Goal: Task Accomplishment & Management: Complete application form

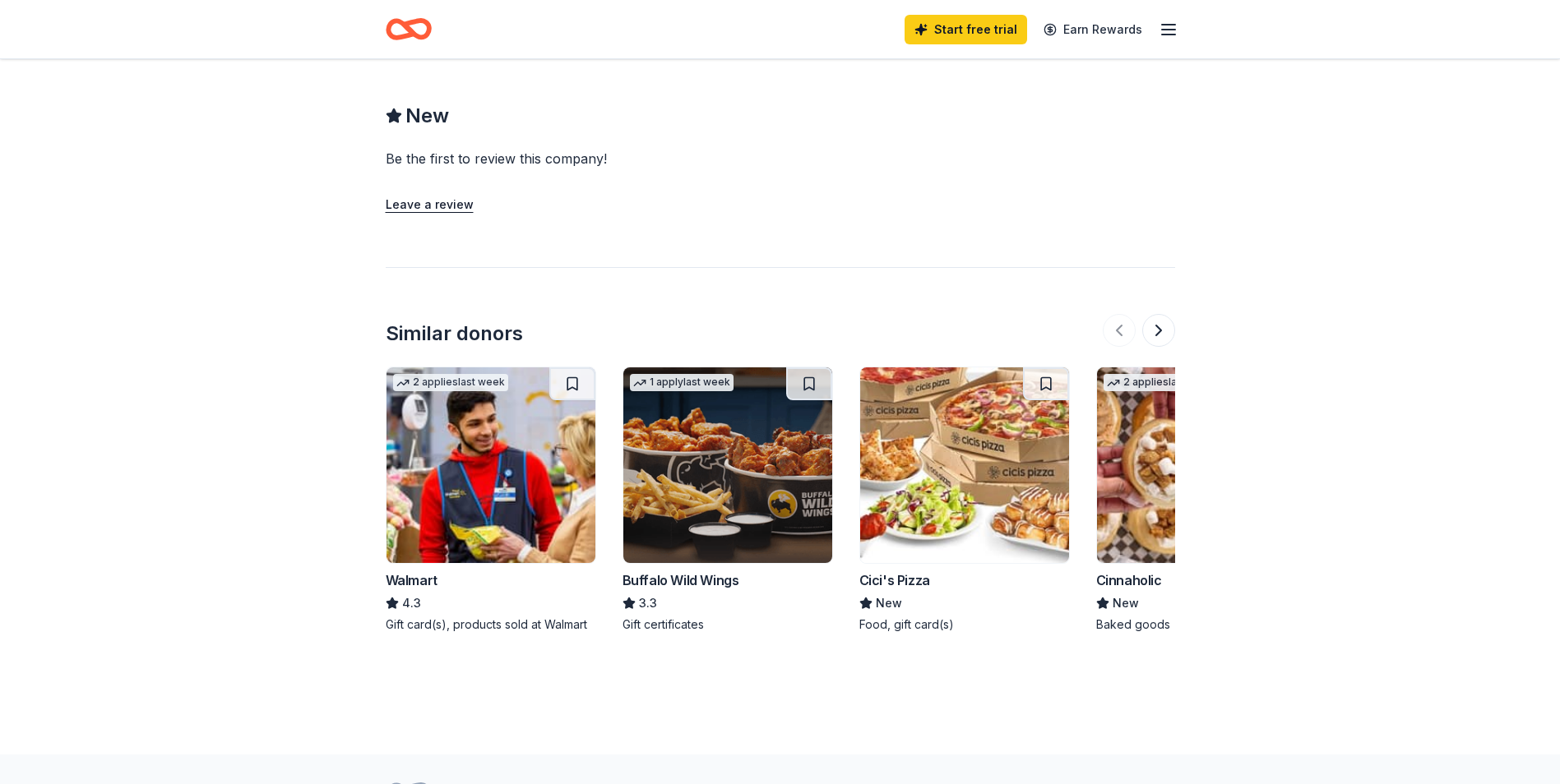
scroll to position [1551, 0]
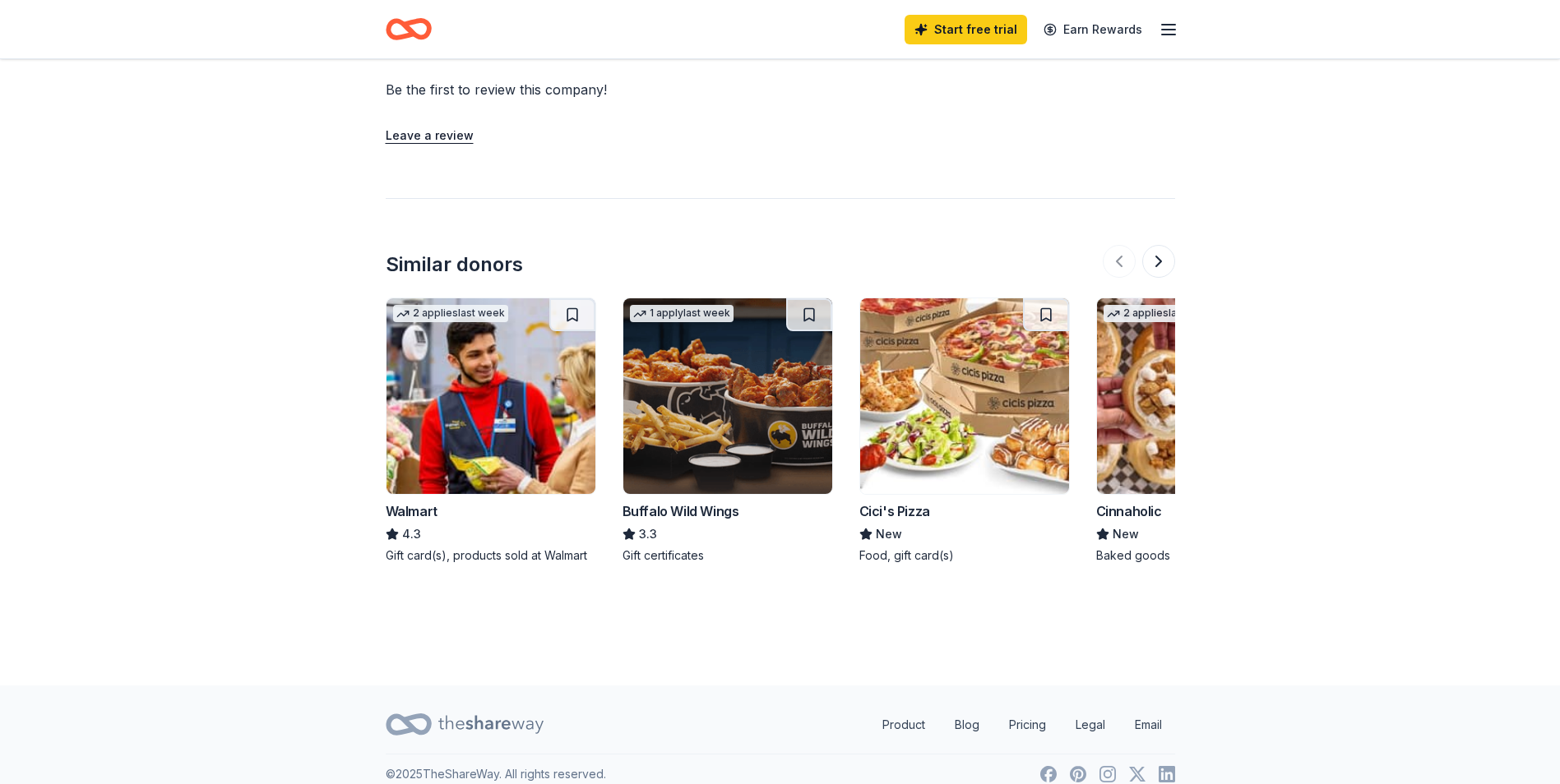
click at [955, 407] on img at bounding box center [965, 396] width 209 height 196
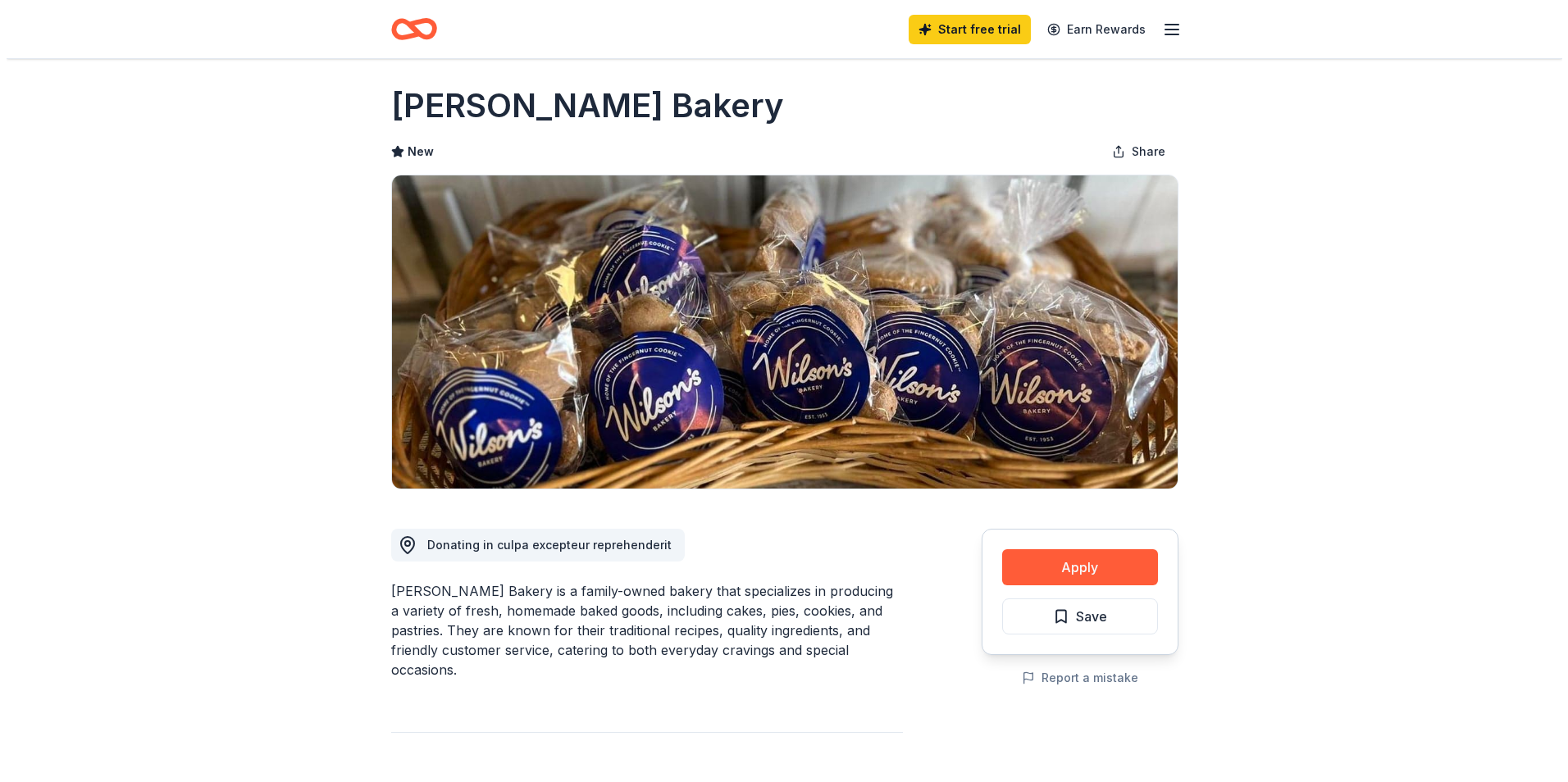
scroll to position [0, 0]
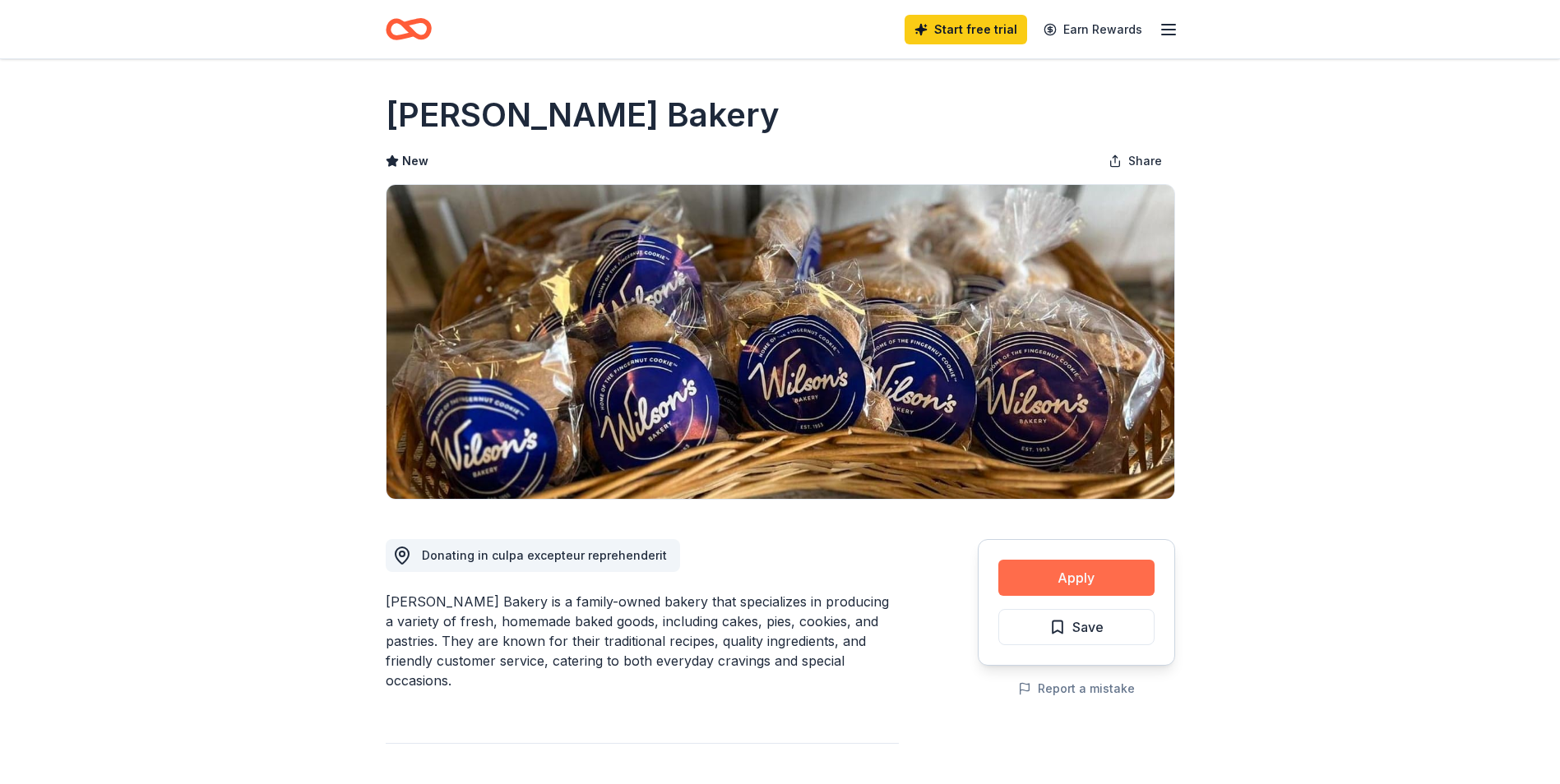
click at [1073, 569] on button "Apply" at bounding box center [1076, 578] width 156 height 36
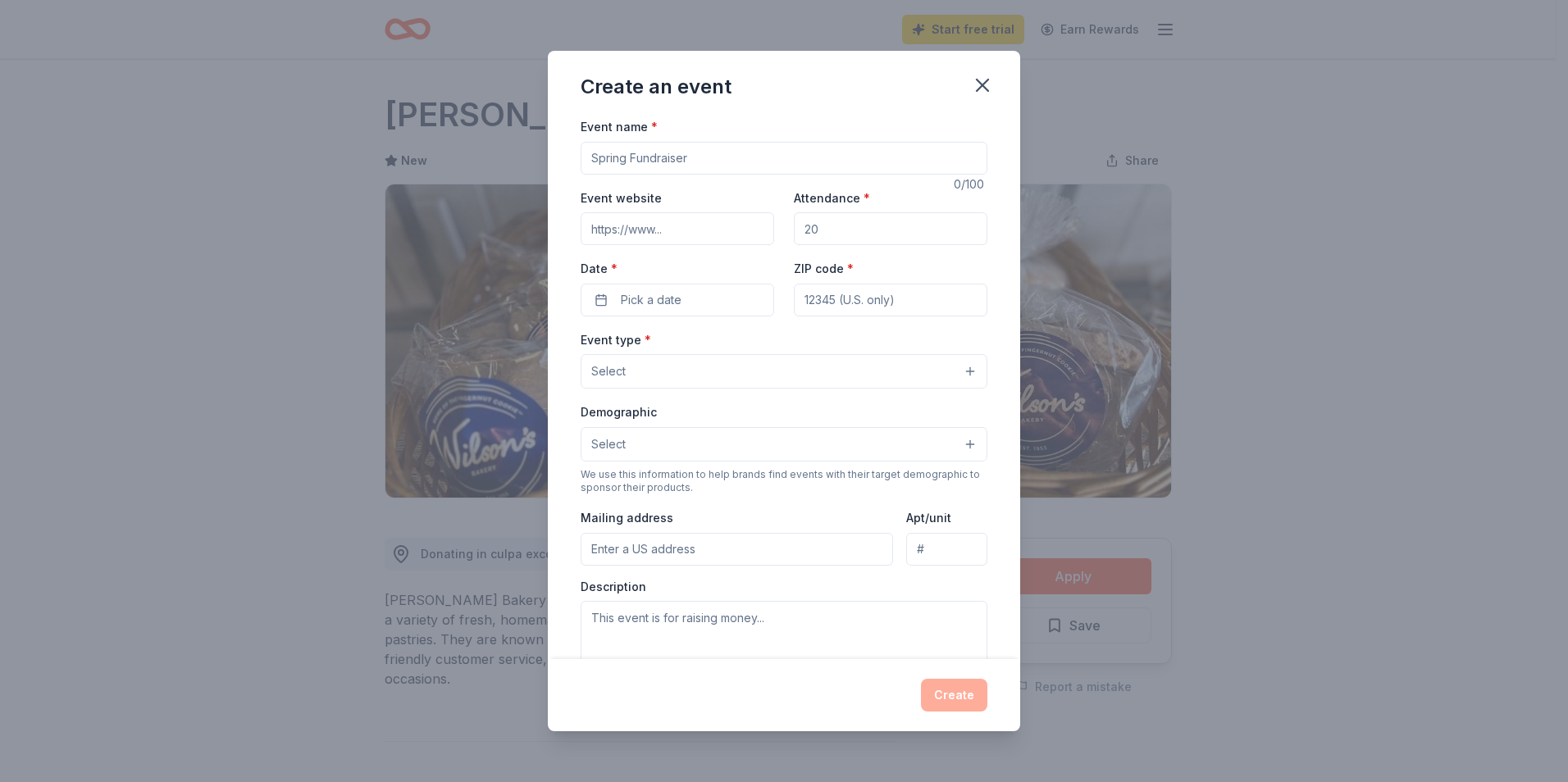
click at [625, 155] on input "Event name *" at bounding box center [784, 159] width 407 height 33
type input "first foundraiser"
drag, startPoint x: 632, startPoint y: 237, endPoint x: 643, endPoint y: 244, distance: 13.0
click at [641, 243] on input "Event website" at bounding box center [677, 229] width 193 height 33
type input "h"
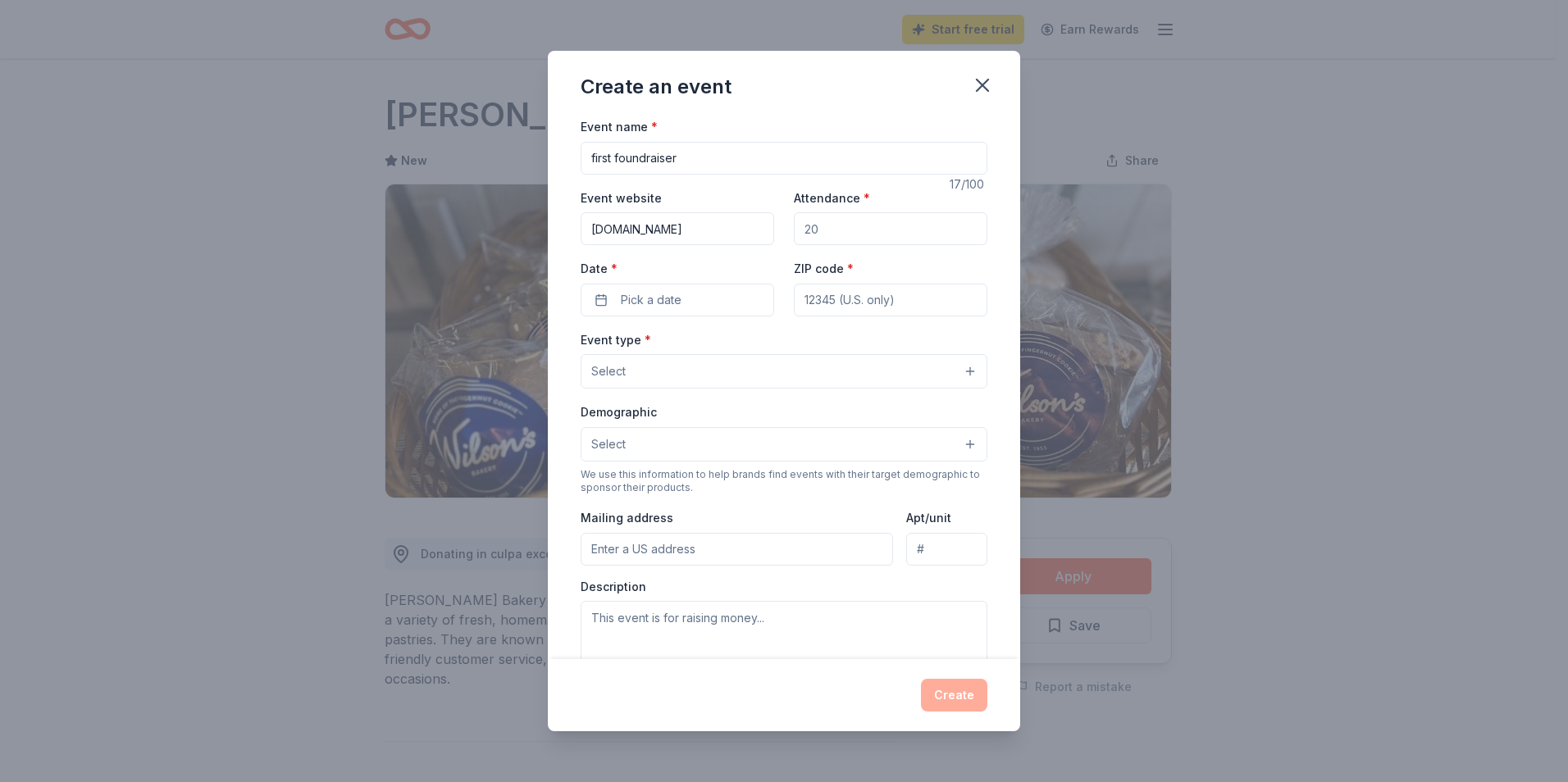
scroll to position [0, 19]
type input "[DOMAIN_NAME]"
click at [756, 301] on button "Pick a date" at bounding box center [677, 300] width 193 height 33
click at [768, 341] on button "Go to next month" at bounding box center [763, 344] width 23 height 23
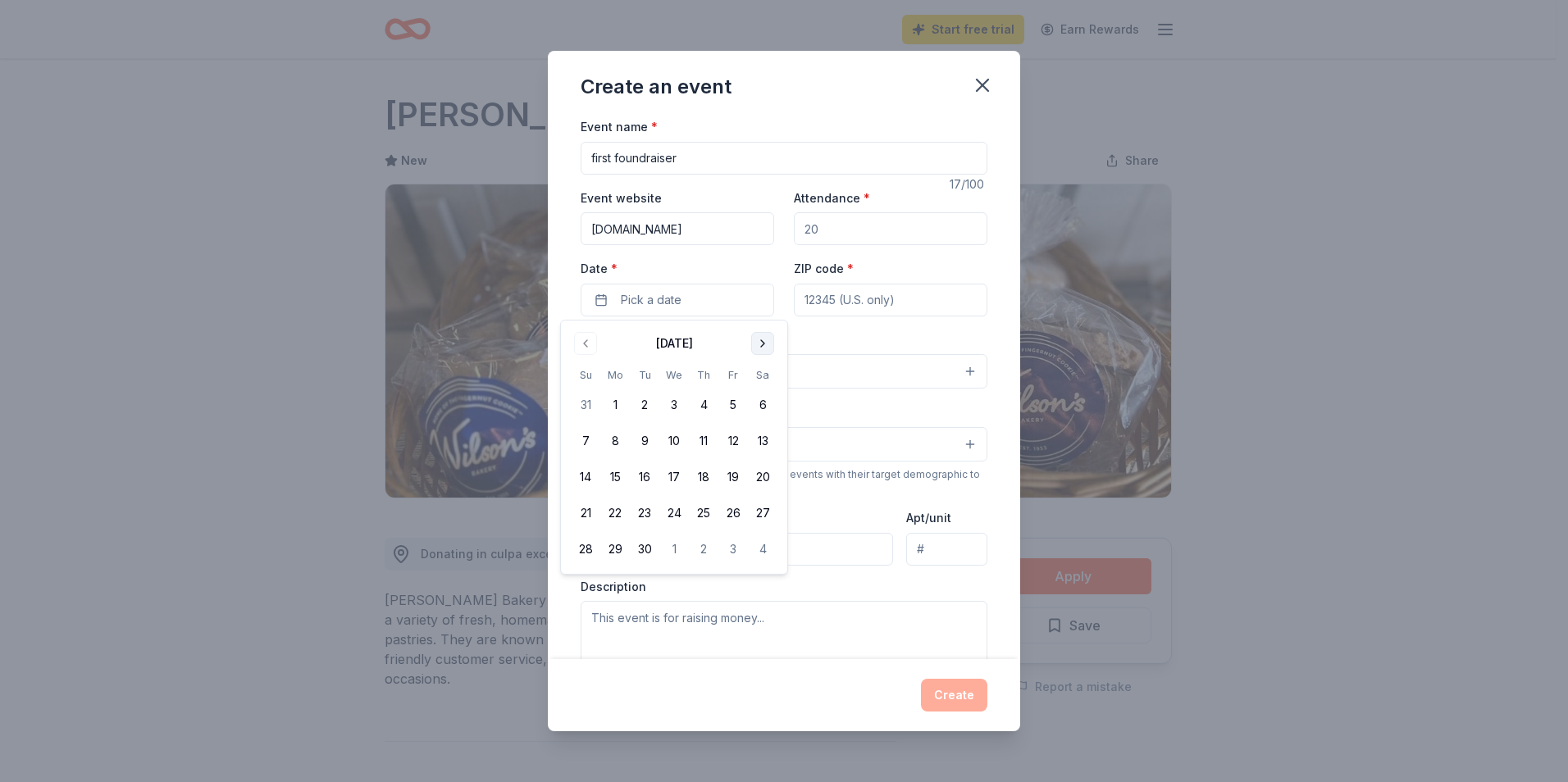
click at [767, 341] on button "Go to next month" at bounding box center [763, 344] width 23 height 23
click at [762, 474] on button "18" at bounding box center [763, 477] width 30 height 30
click at [803, 300] on input "ZIP code *" at bounding box center [890, 300] width 193 height 33
type input "30071"
click at [959, 371] on button "Select" at bounding box center [784, 372] width 407 height 35
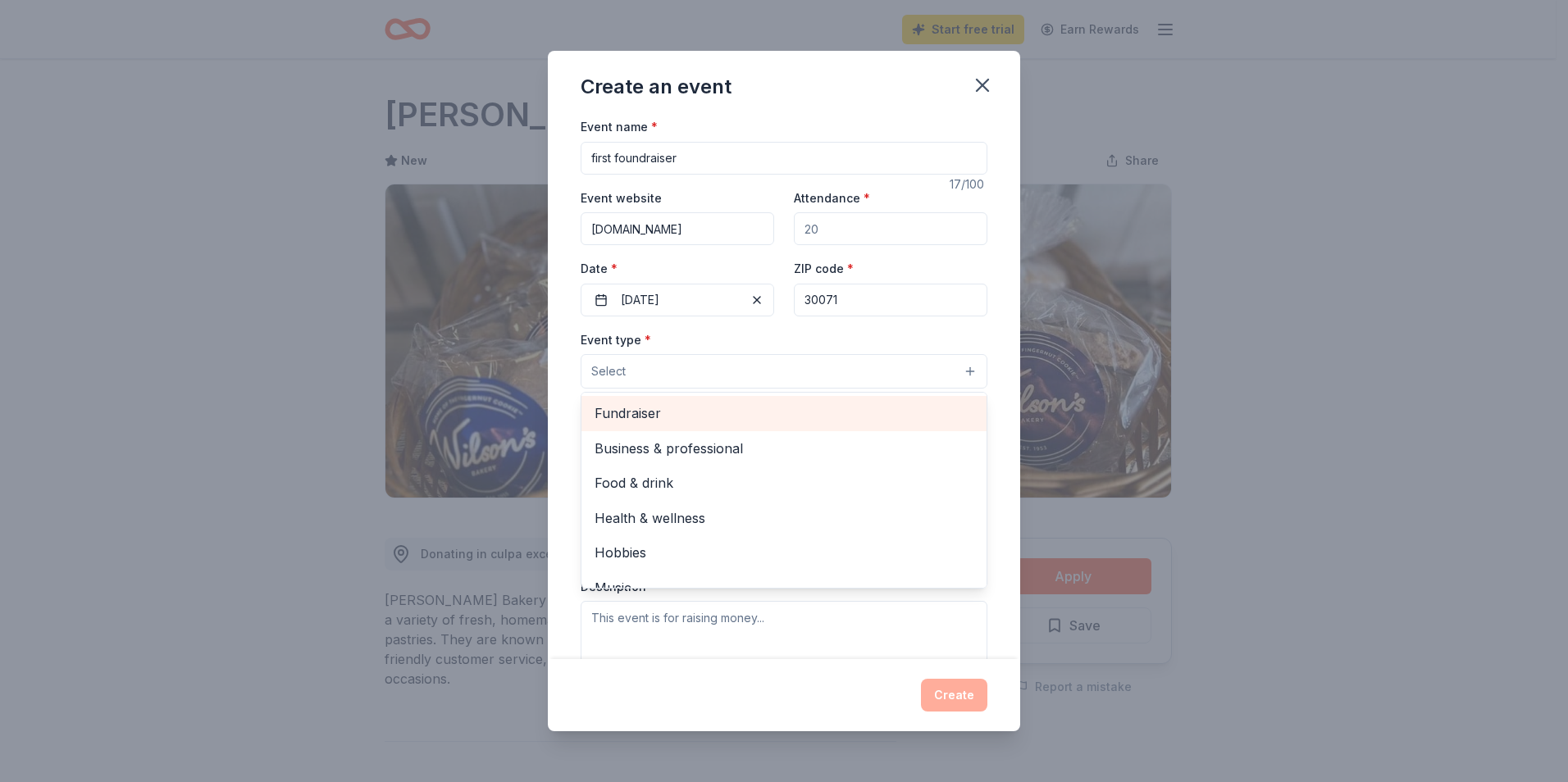
click at [634, 414] on span "Fundraiser" at bounding box center [784, 413] width 379 height 21
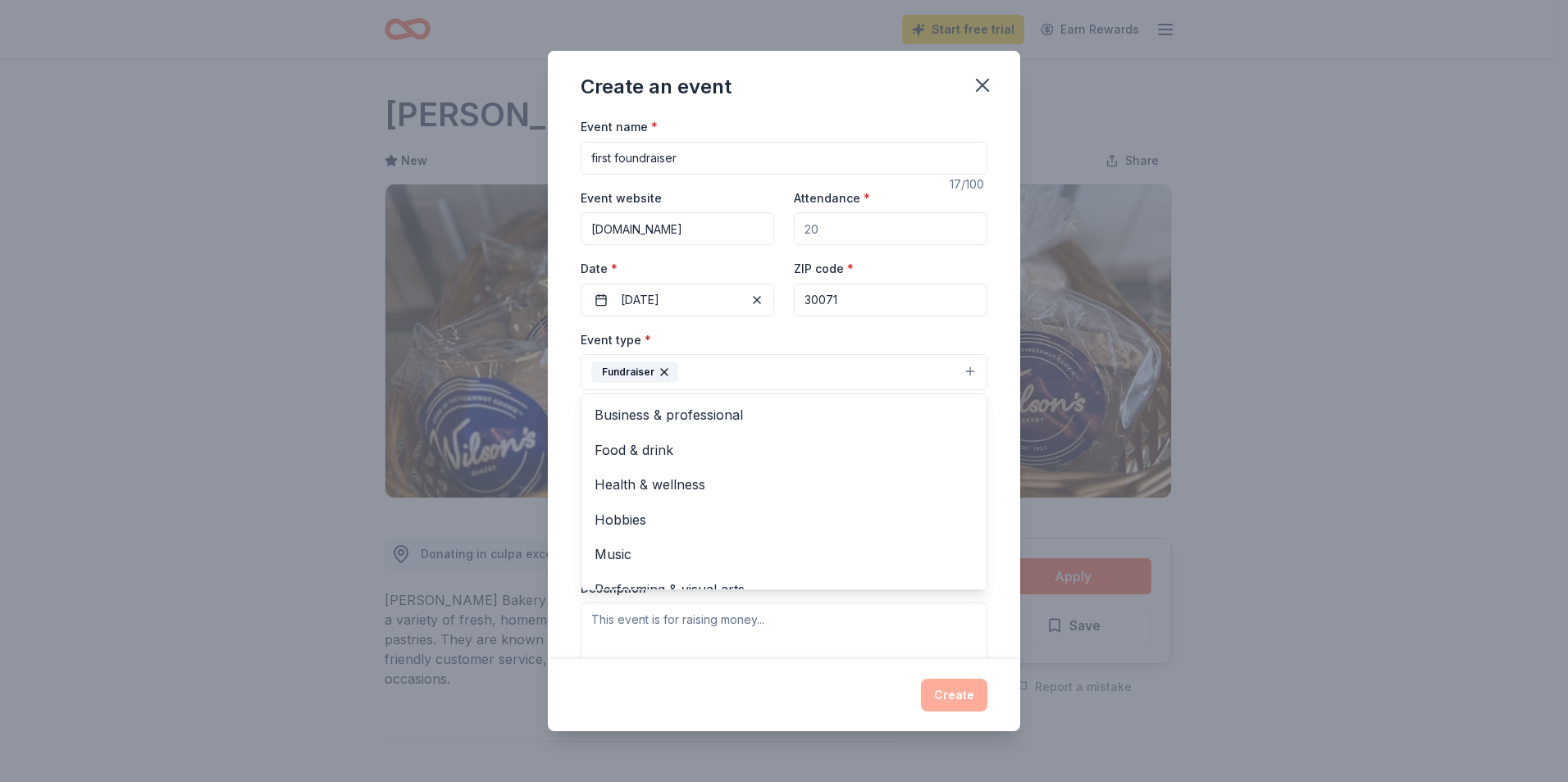
click at [960, 334] on div "Event type * Fundraiser Business & professional Food & drink Health & wellness …" at bounding box center [784, 360] width 407 height 61
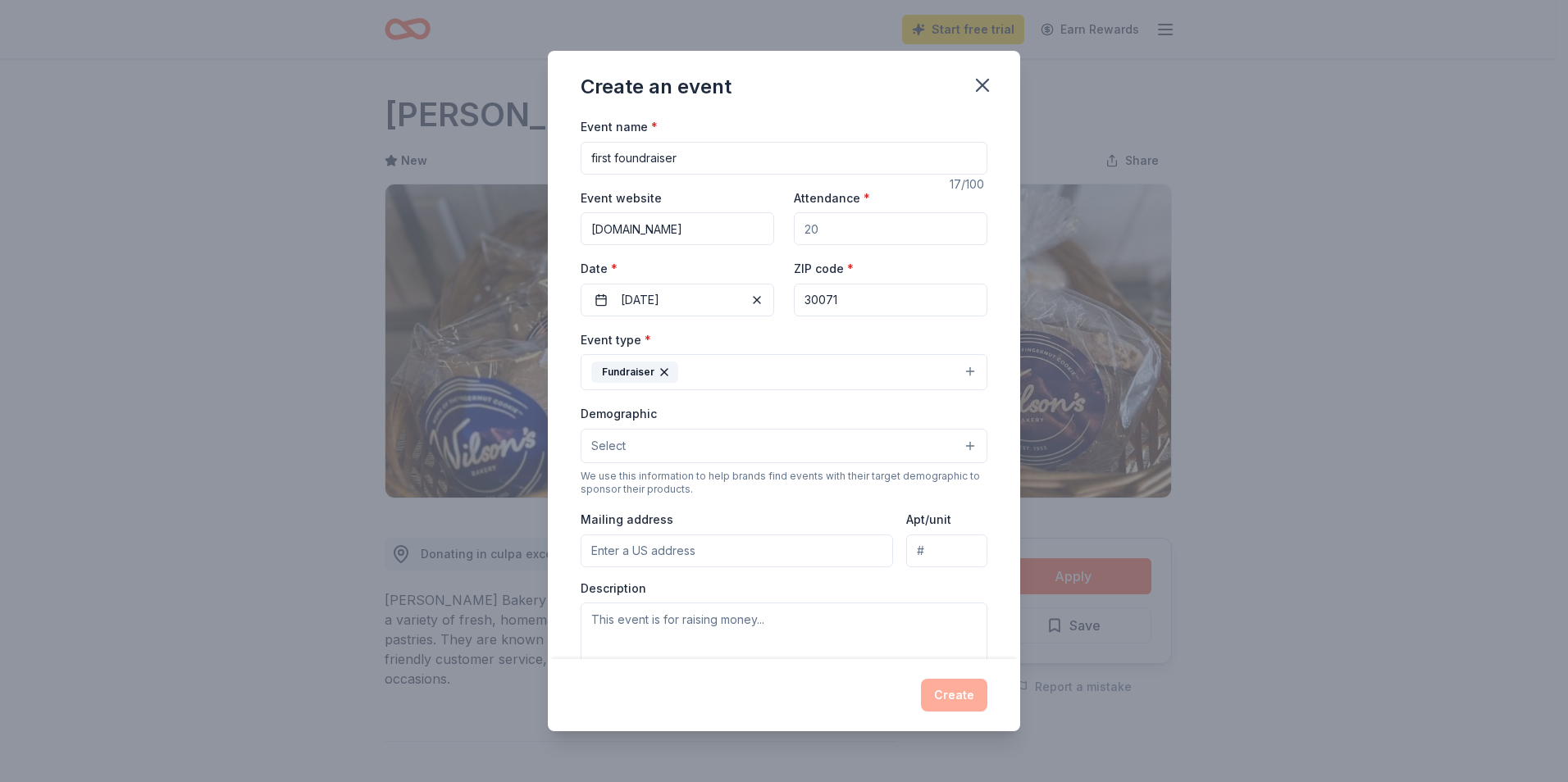
click at [958, 446] on button "Select" at bounding box center [784, 446] width 407 height 35
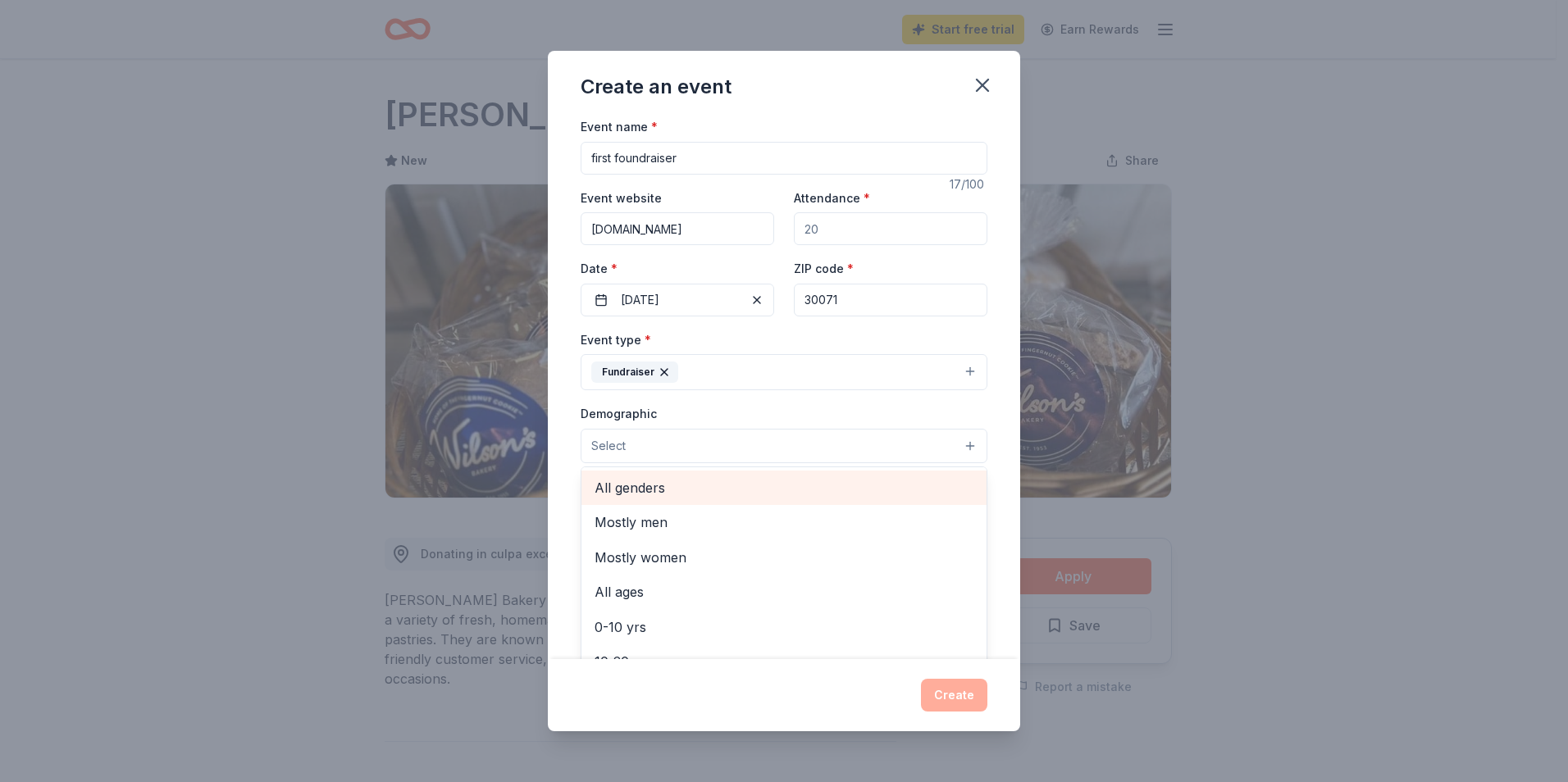
click at [647, 486] on span "All genders" at bounding box center [784, 488] width 379 height 21
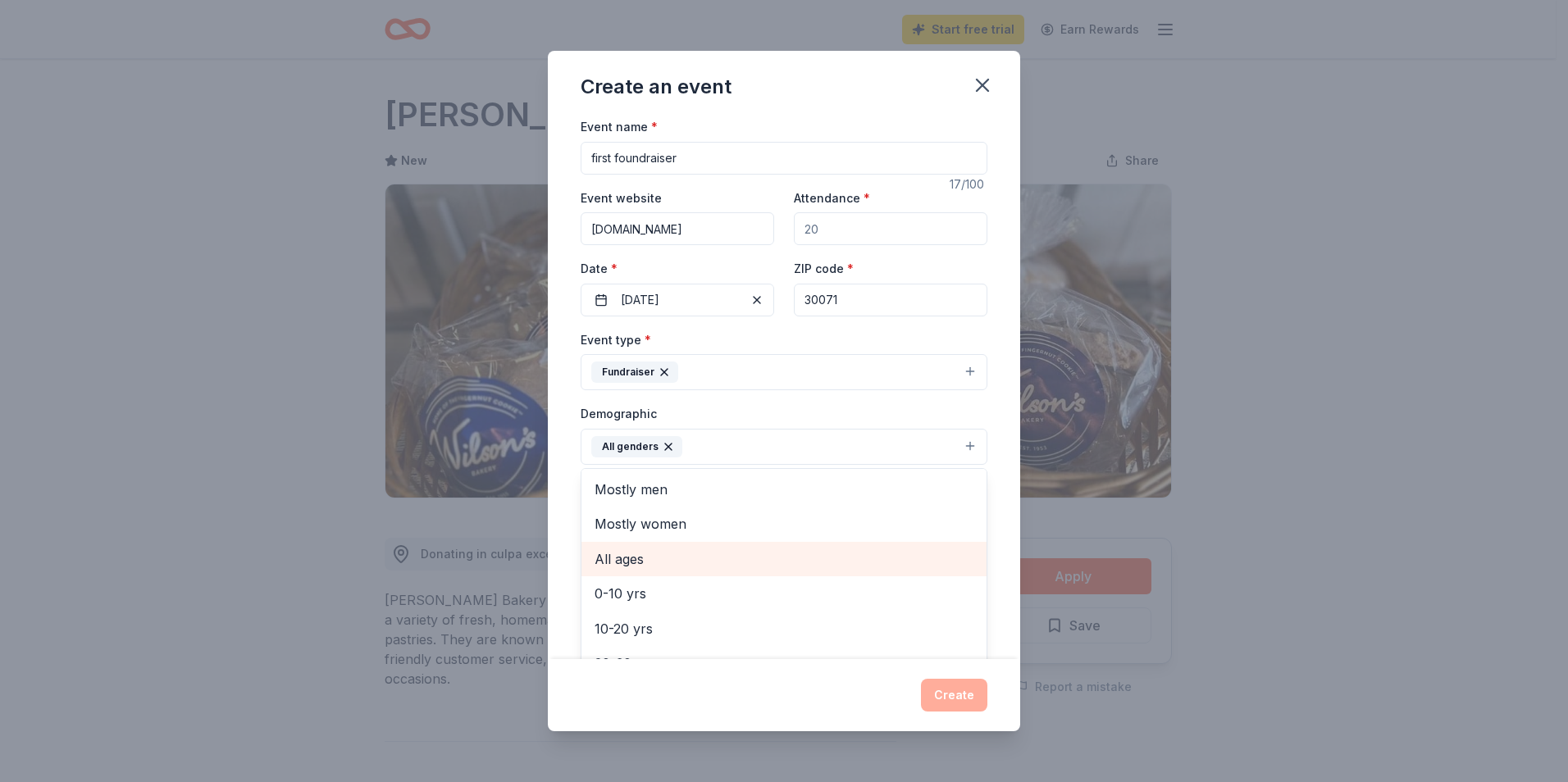
click at [631, 557] on span "All ages" at bounding box center [784, 560] width 379 height 21
click at [1166, 478] on div "Create an event Event name * first foundraiser 17 /100 Event website [DOMAIN_NA…" at bounding box center [784, 391] width 1568 height 782
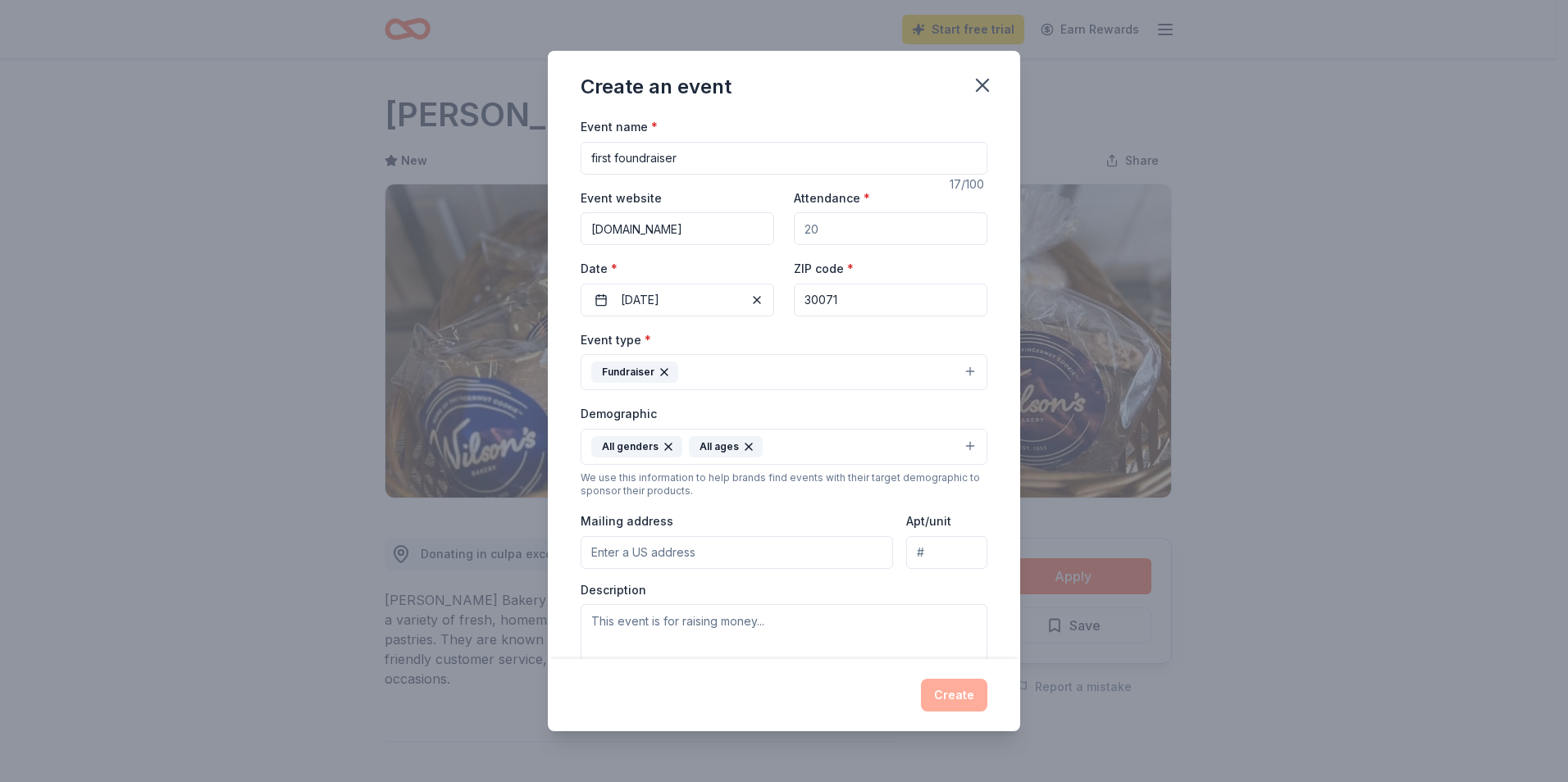
drag, startPoint x: 605, startPoint y: 556, endPoint x: 635, endPoint y: 561, distance: 30.4
click at [610, 556] on input "Mailing address" at bounding box center [736, 553] width 312 height 33
type input "[STREET_ADDRESS][PERSON_NAME] SE"
type input "[GEOGRAPHIC_DATA],[GEOGRAPHIC_DATA]. 30339"
drag, startPoint x: 598, startPoint y: 619, endPoint x: 612, endPoint y: 619, distance: 14.0
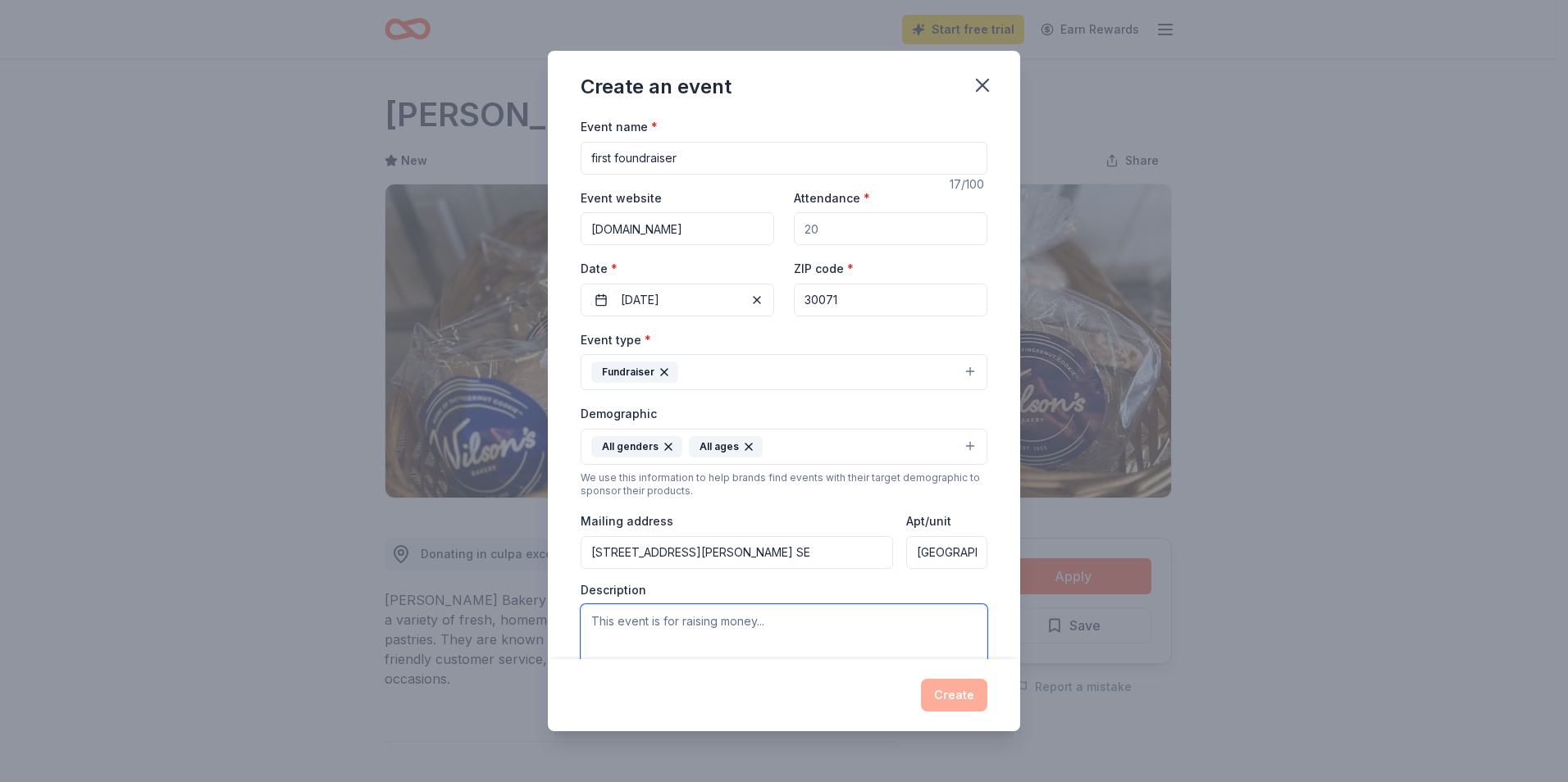
click at [601, 619] on textarea at bounding box center [784, 641] width 407 height 74
click at [713, 622] on textarea "your donation will help our foundation's first foundraiser" at bounding box center [784, 641] width 407 height 74
click at [859, 622] on textarea "your donation will help feed our foundation's first foundraiser potential donors" at bounding box center [784, 641] width 407 height 74
click at [679, 643] on textarea "your donation will help feed our foundation's first fundraiser potential donors" at bounding box center [784, 641] width 407 height 74
drag, startPoint x: 681, startPoint y: 643, endPoint x: 689, endPoint y: 639, distance: 8.9
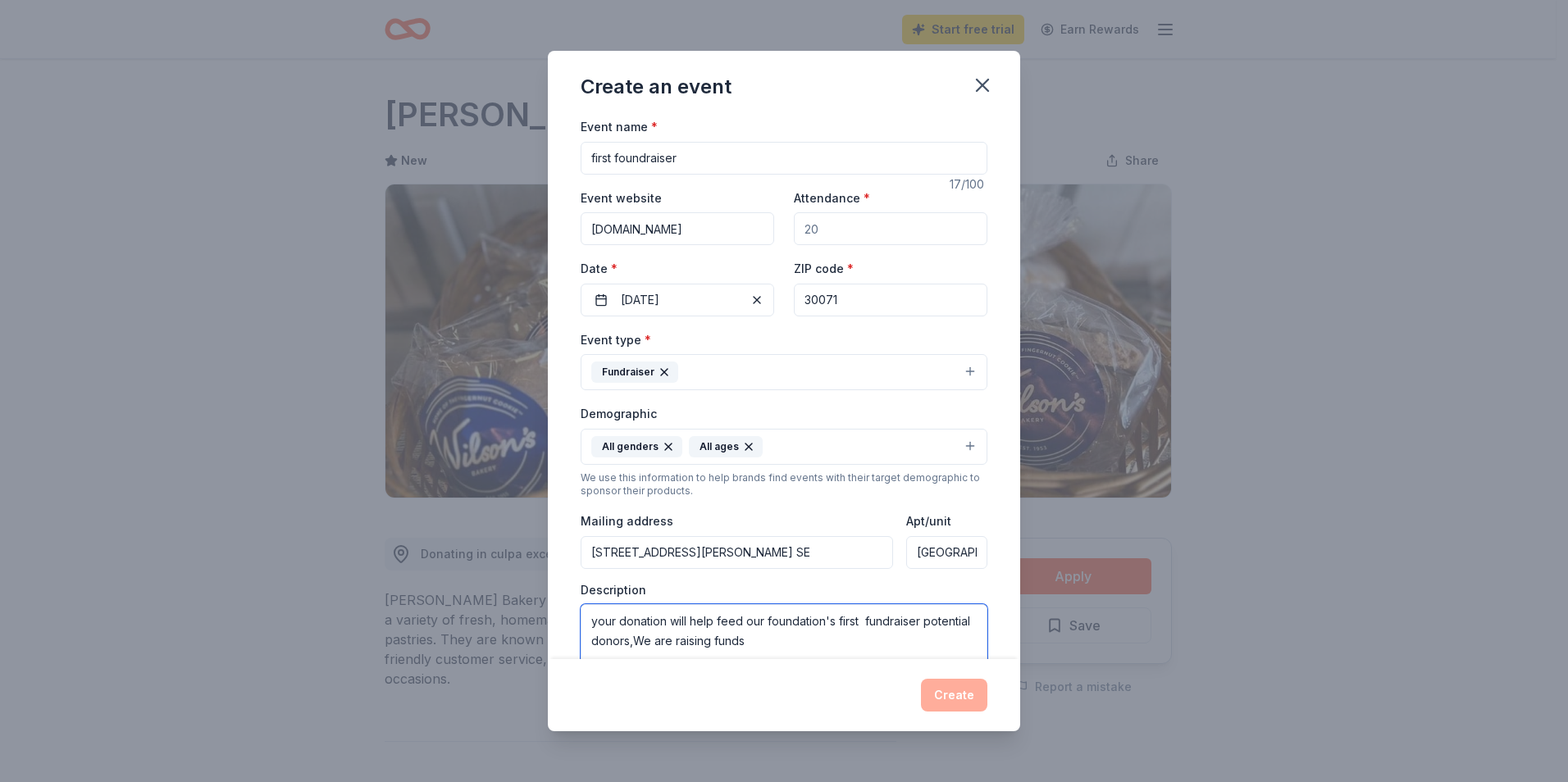
click at [689, 639] on textarea "your donation will help feed our foundation's first fundraiser potential donors…" at bounding box center [784, 641] width 407 height 74
click at [794, 644] on textarea "your donation will help feed our foundation's first fundraiser potential donors…" at bounding box center [784, 641] width 407 height 74
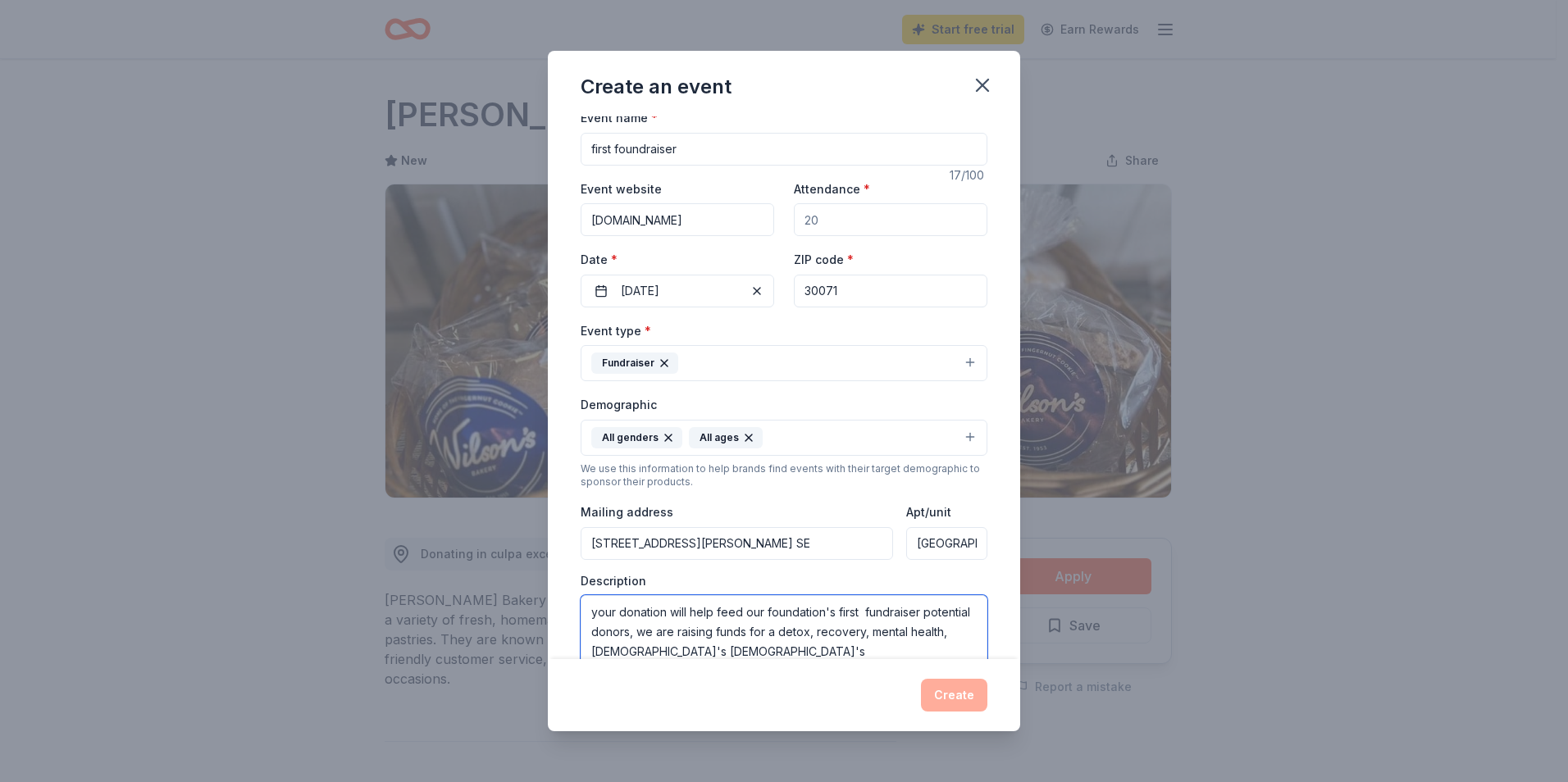
click at [676, 653] on textarea "your donation will help feed our foundation's first fundraiser potential donors…" at bounding box center [784, 632] width 407 height 74
click at [726, 654] on textarea "your donation will help feed our foundation's first fundraiser potential donors…" at bounding box center [784, 632] width 407 height 74
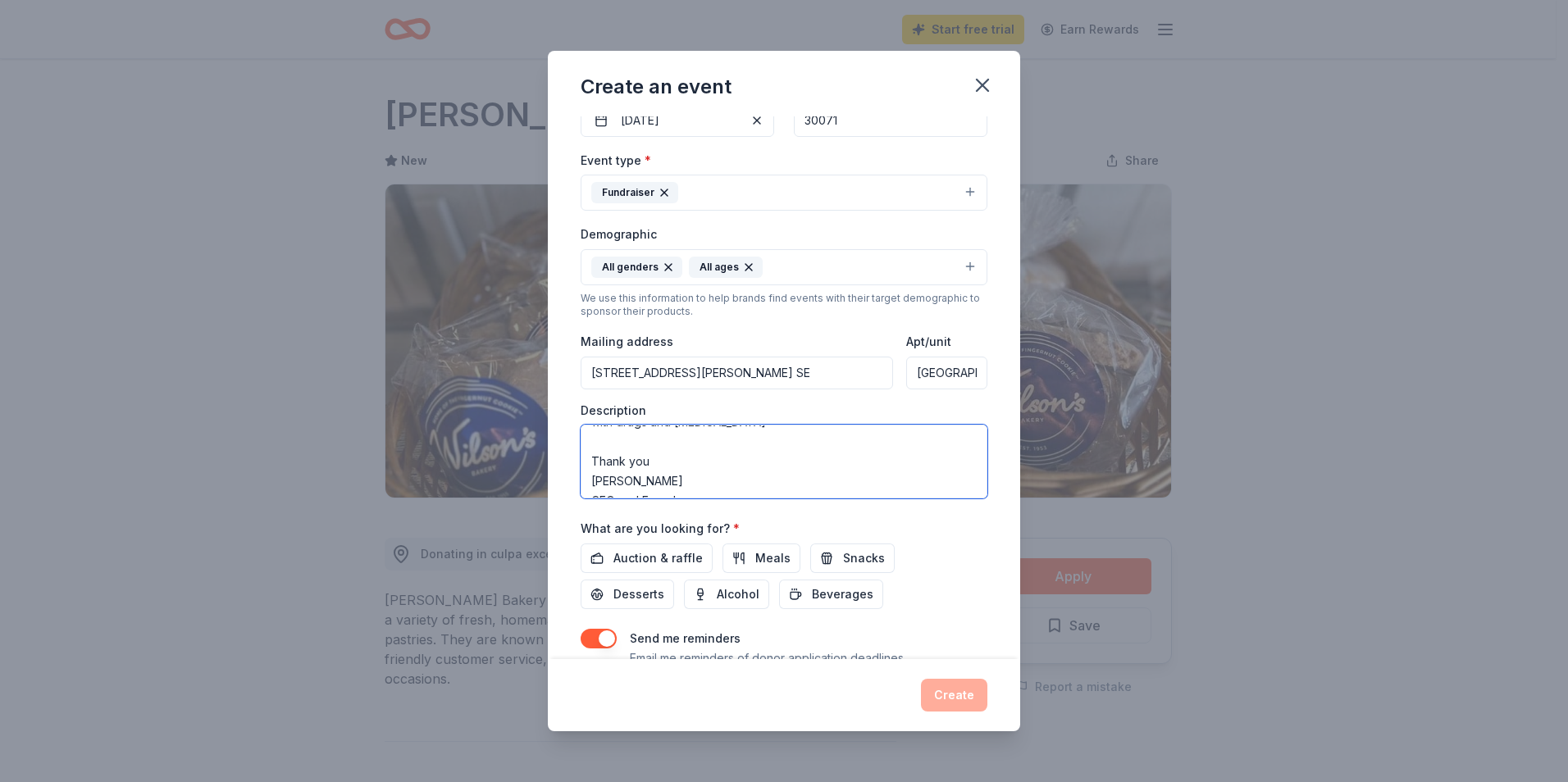
scroll to position [245, 0]
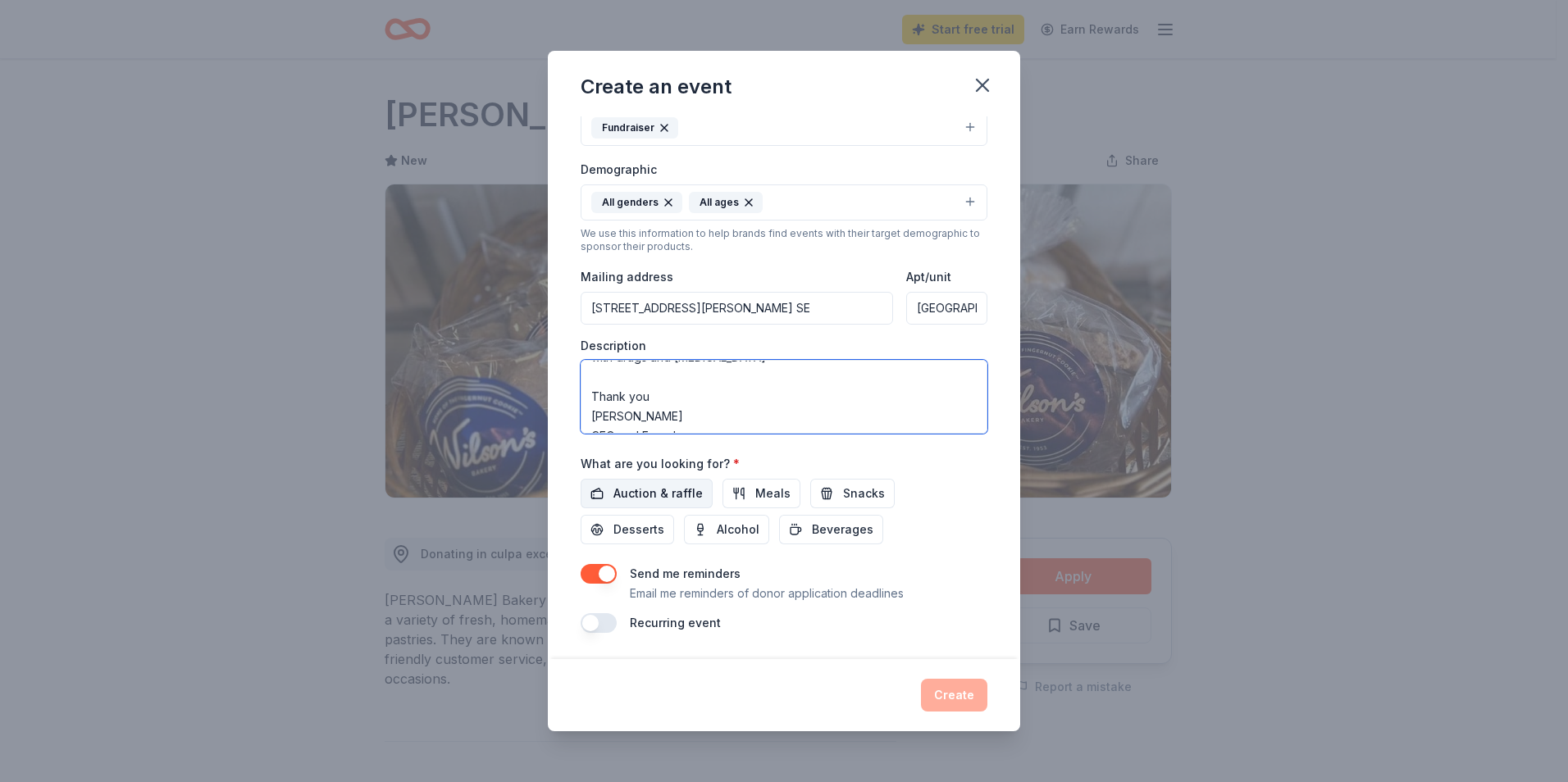
type textarea "your donation will help feed our foundation's first fundraiser potential donors…"
click at [680, 495] on span "Auction & raffle" at bounding box center [658, 494] width 89 height 20
click at [763, 492] on span "Meals" at bounding box center [773, 494] width 36 height 20
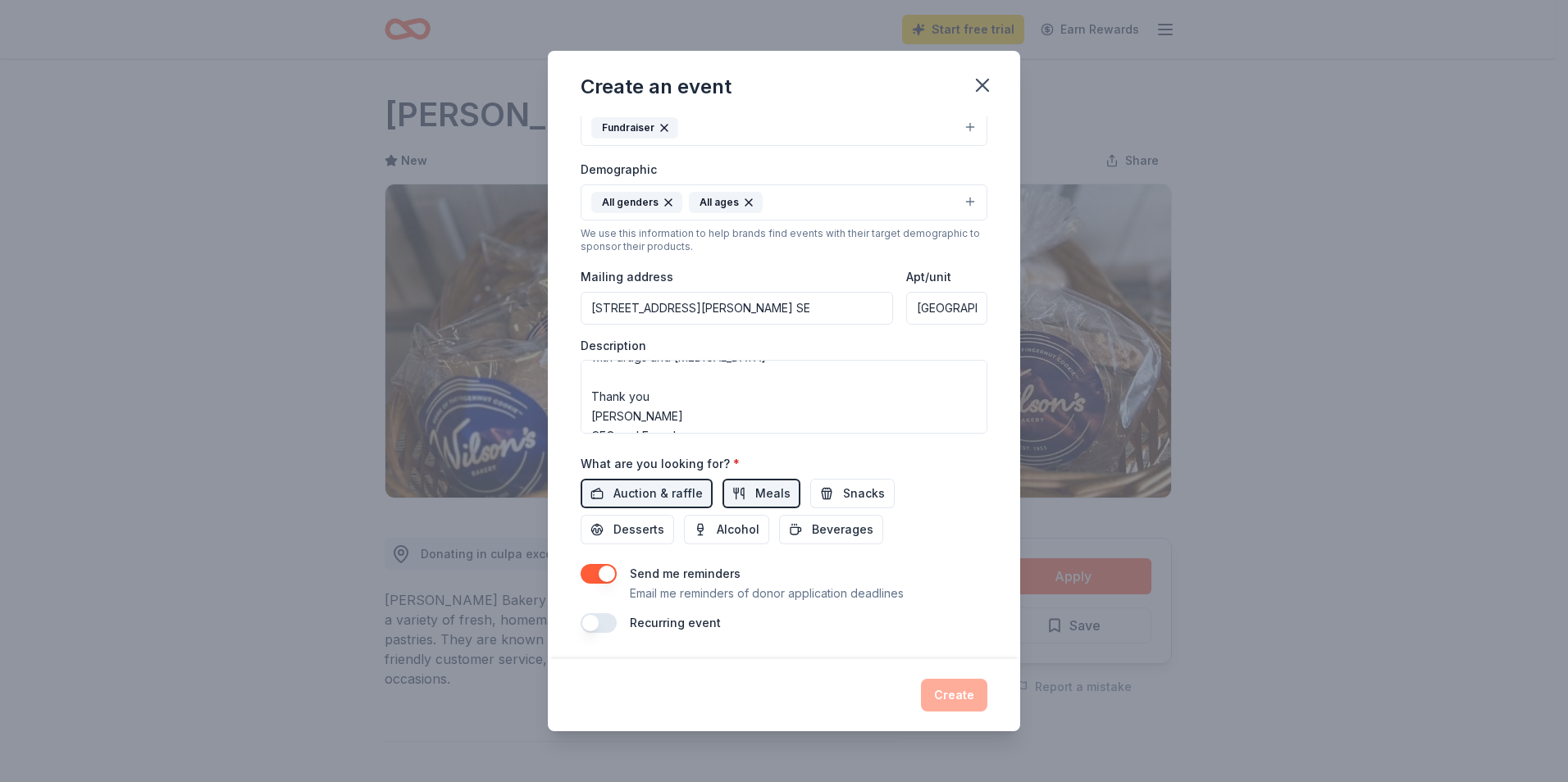
drag, startPoint x: 607, startPoint y: 618, endPoint x: 620, endPoint y: 624, distance: 14.3
click at [607, 622] on button "button" at bounding box center [598, 623] width 36 height 20
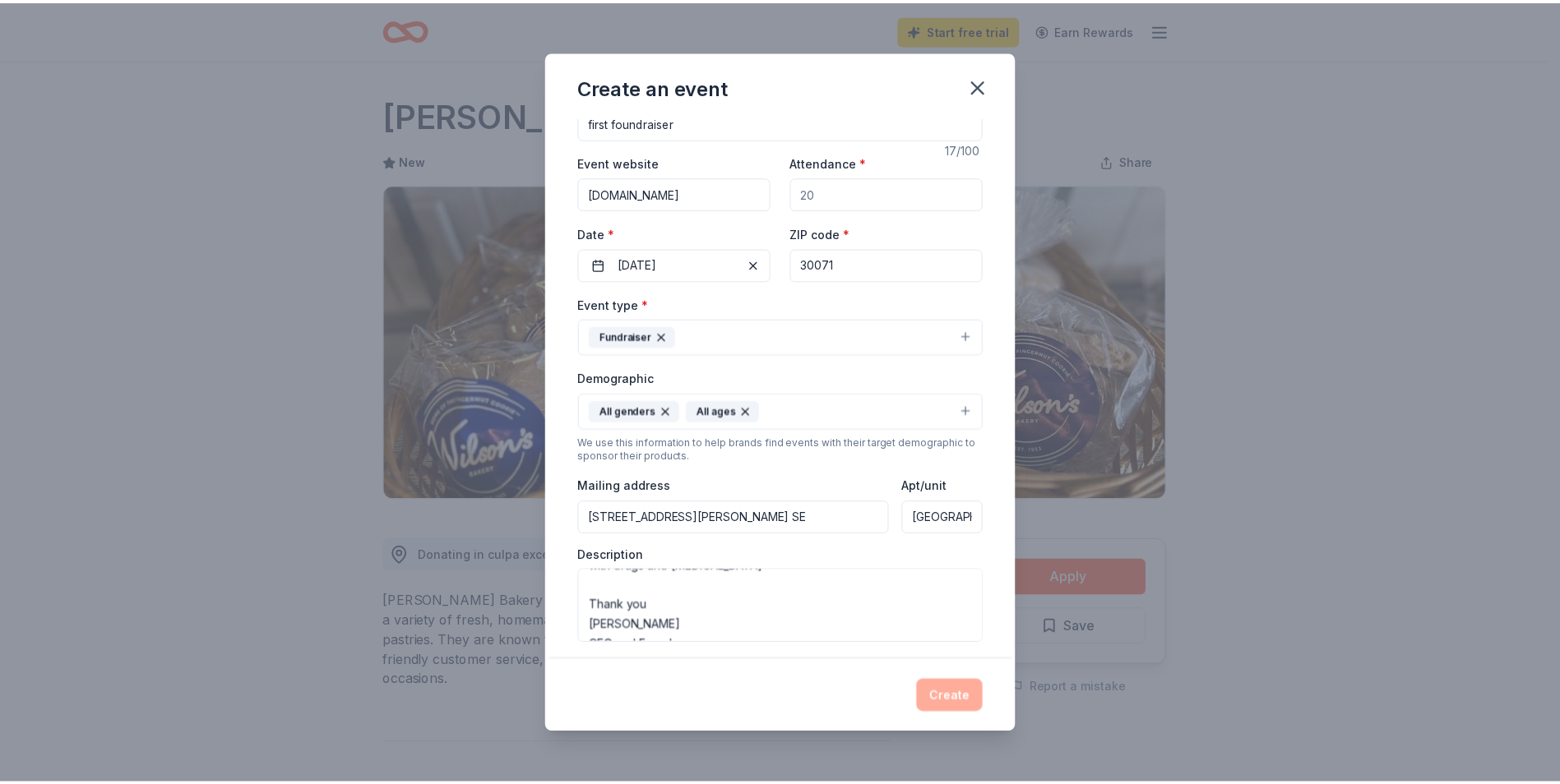
scroll to position [0, 0]
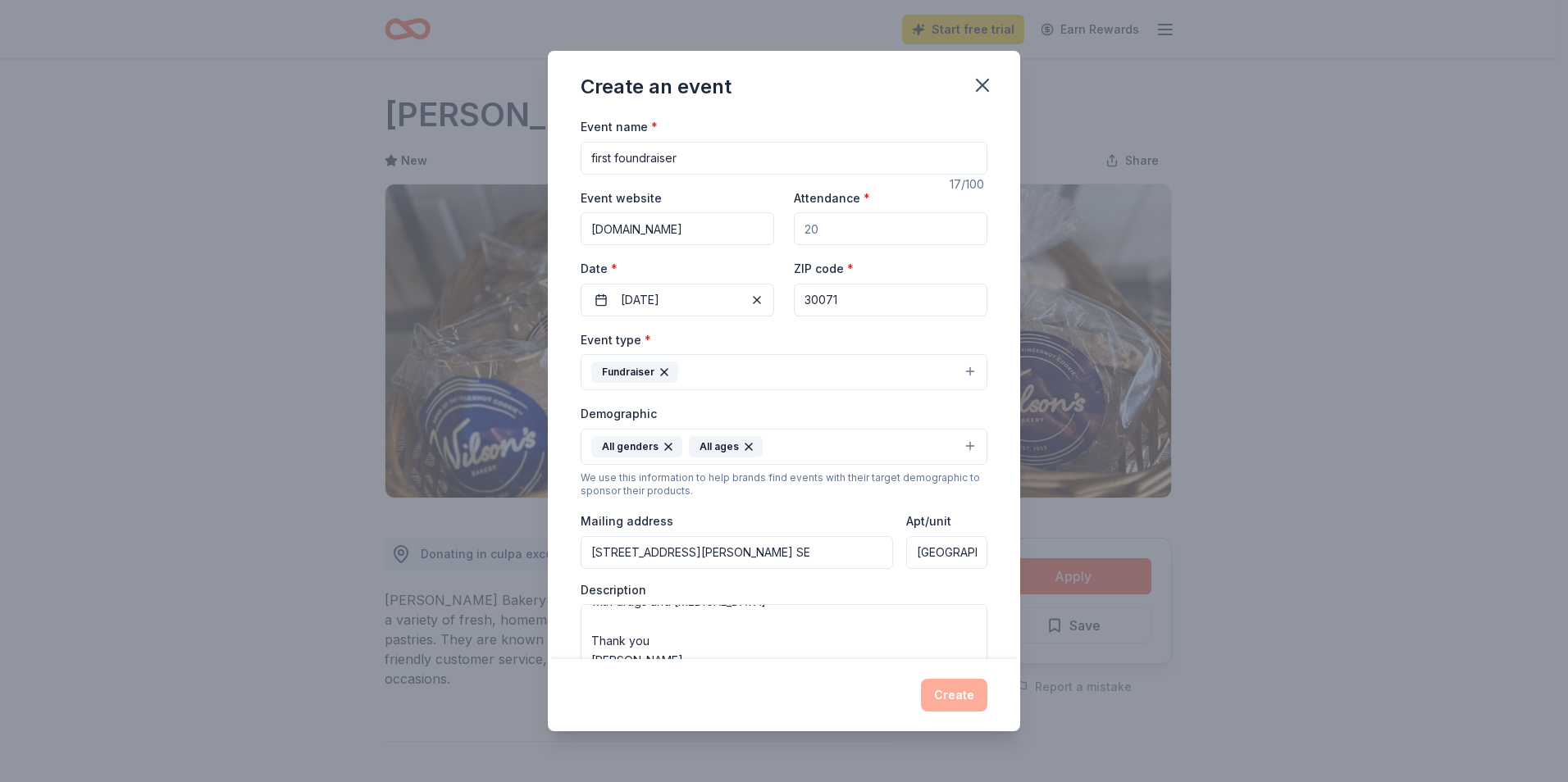
click at [955, 370] on button "Fundraiser" at bounding box center [784, 373] width 407 height 36
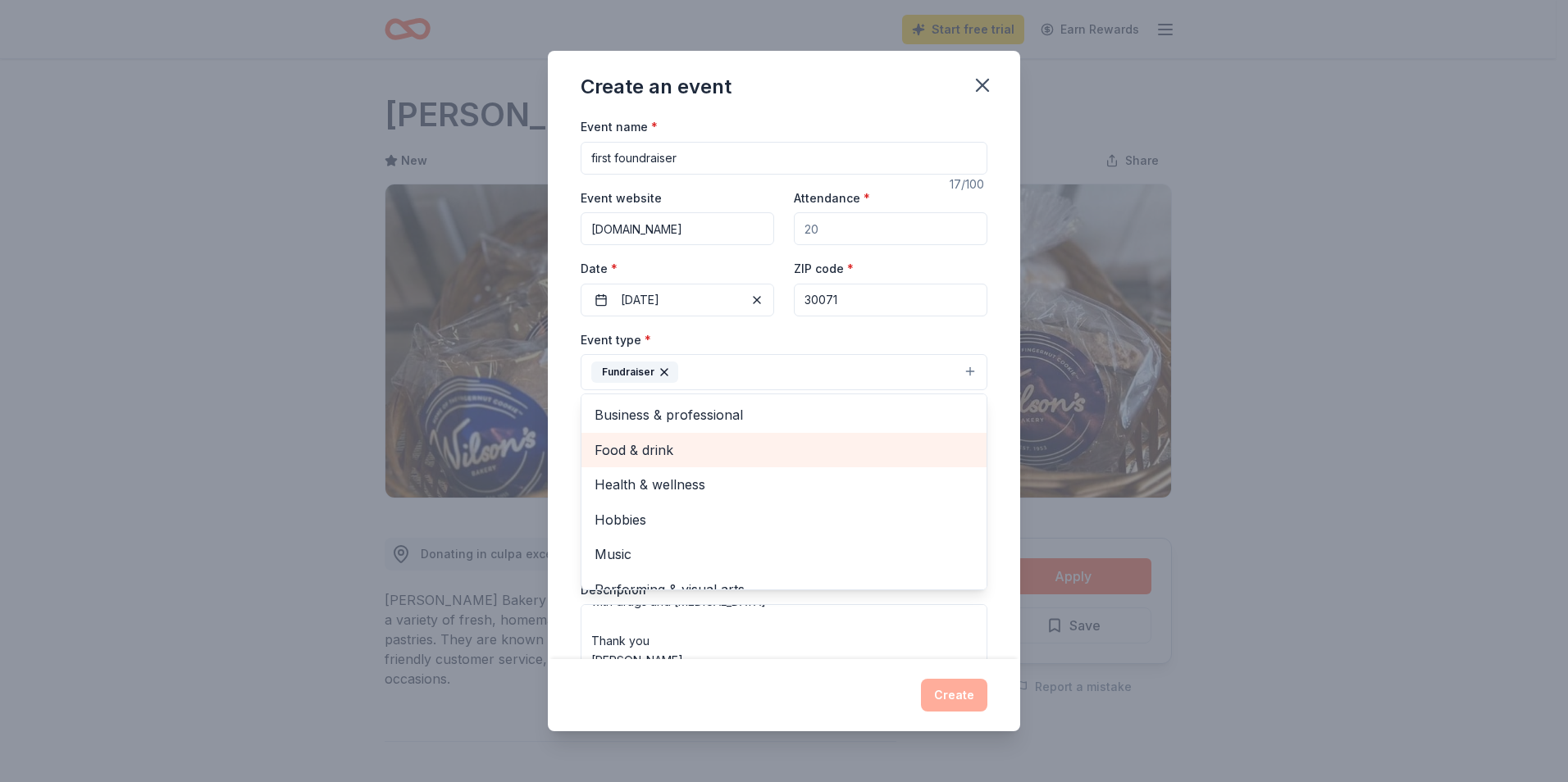
drag, startPoint x: 651, startPoint y: 442, endPoint x: 660, endPoint y: 449, distance: 11.4
click at [655, 448] on span "Food & drink" at bounding box center [784, 451] width 379 height 21
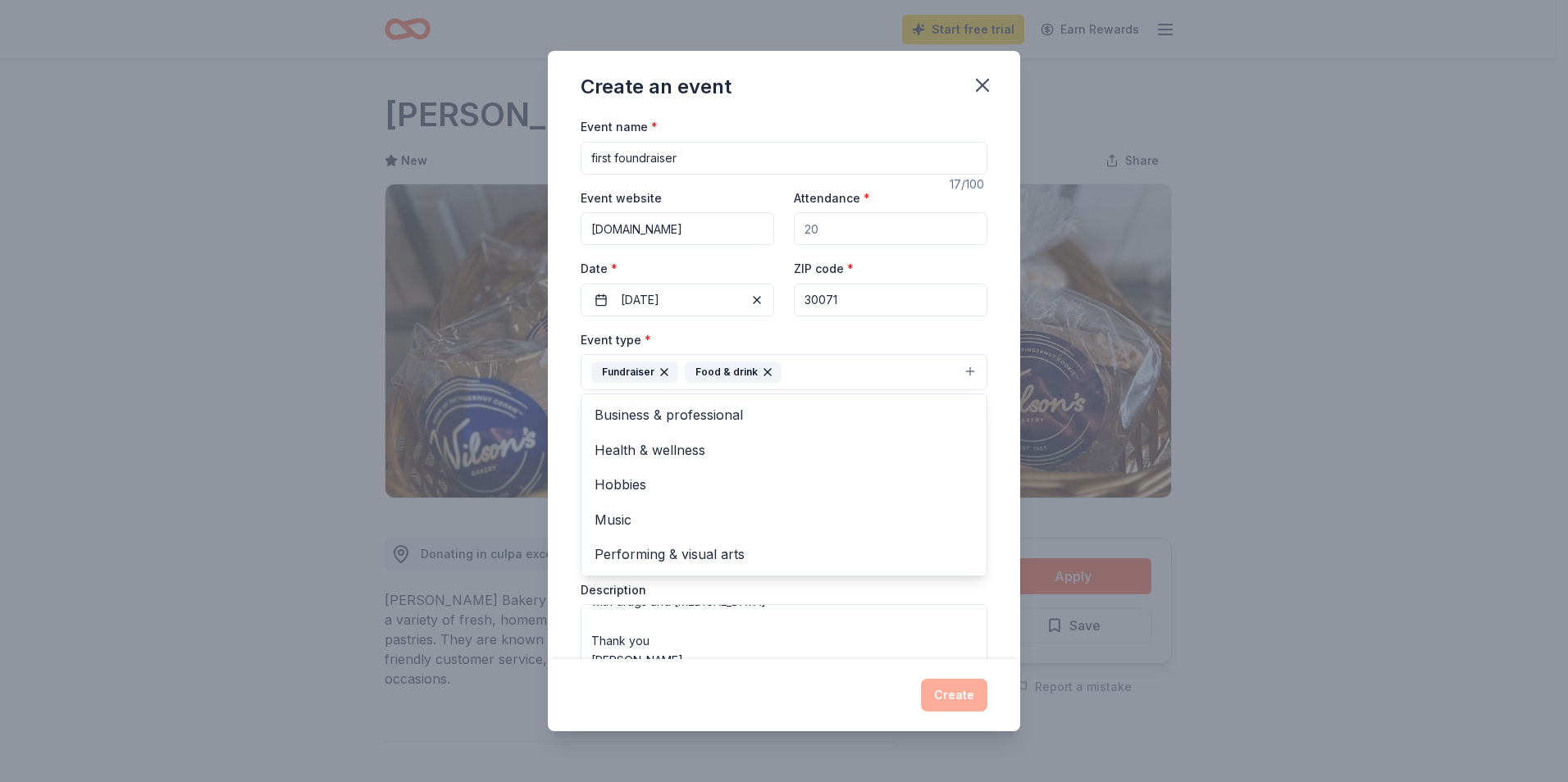
click at [814, 230] on div "Event name * first foundraiser 17 /100 Event website [DOMAIN_NAME] Attendance *…" at bounding box center [784, 527] width 407 height 820
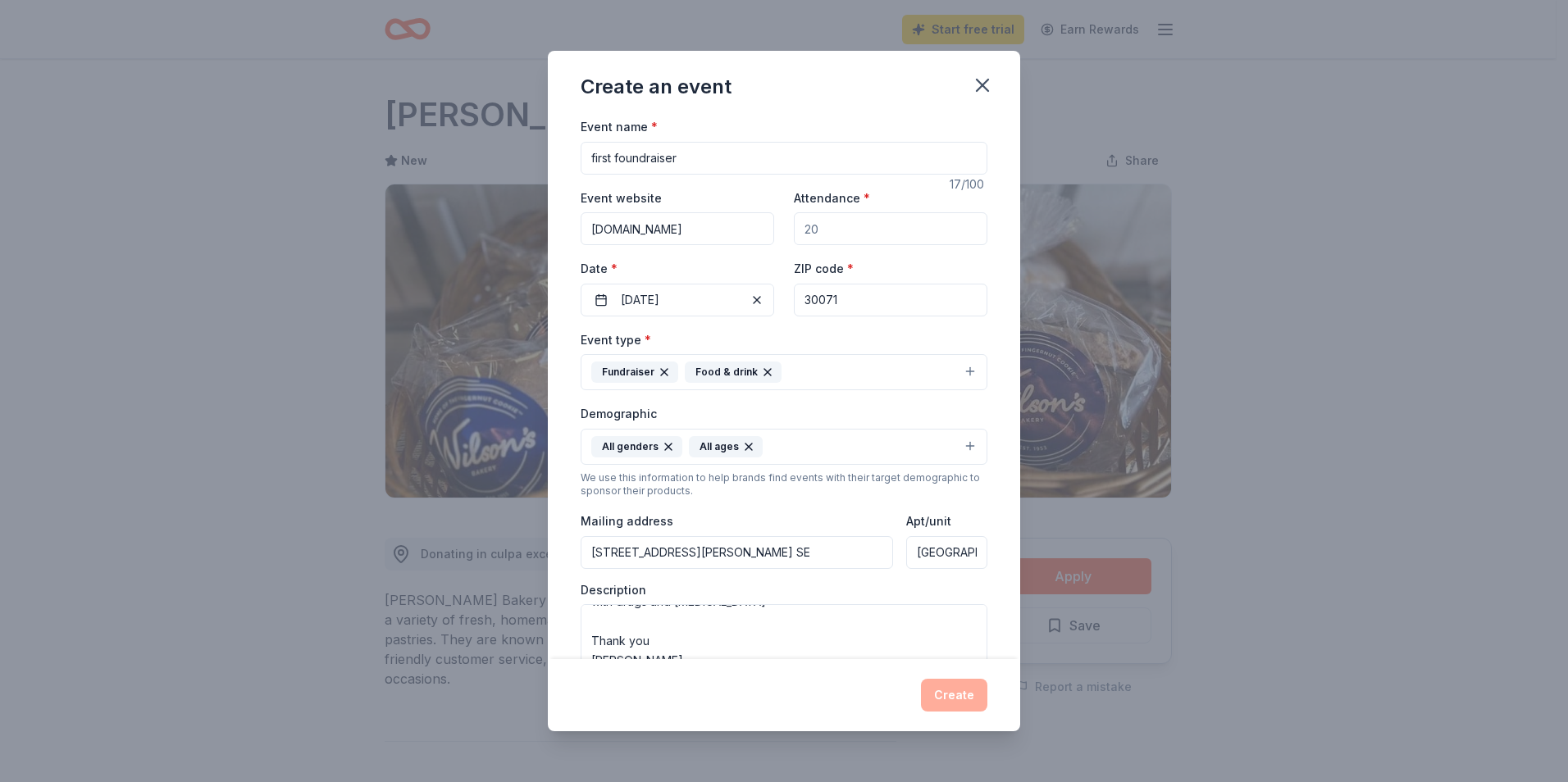
click at [826, 236] on input "Attendance *" at bounding box center [890, 229] width 193 height 33
type input "100"
click at [946, 689] on button "Create" at bounding box center [954, 695] width 66 height 33
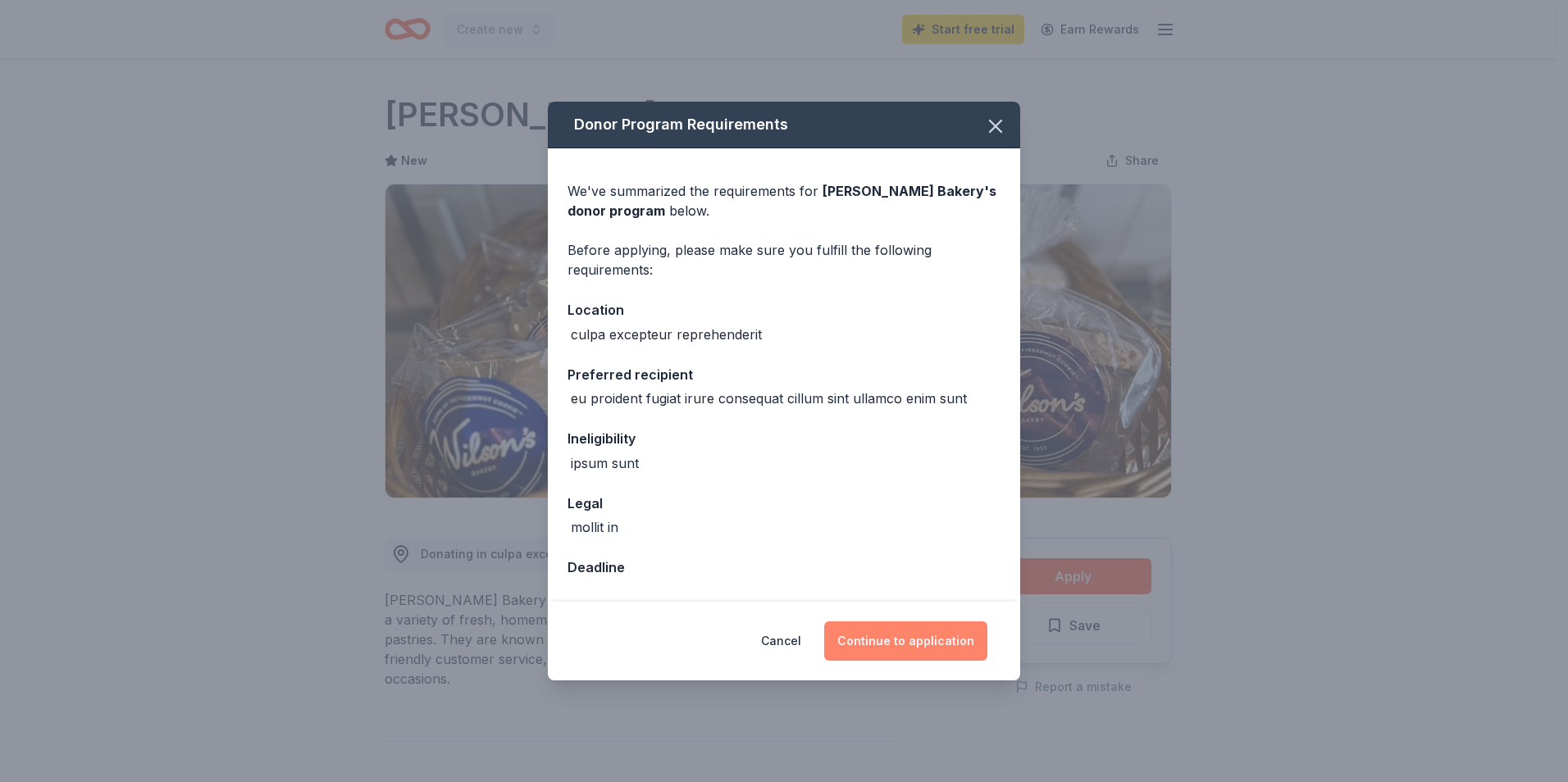
click at [894, 644] on button "Continue to application" at bounding box center [905, 641] width 163 height 40
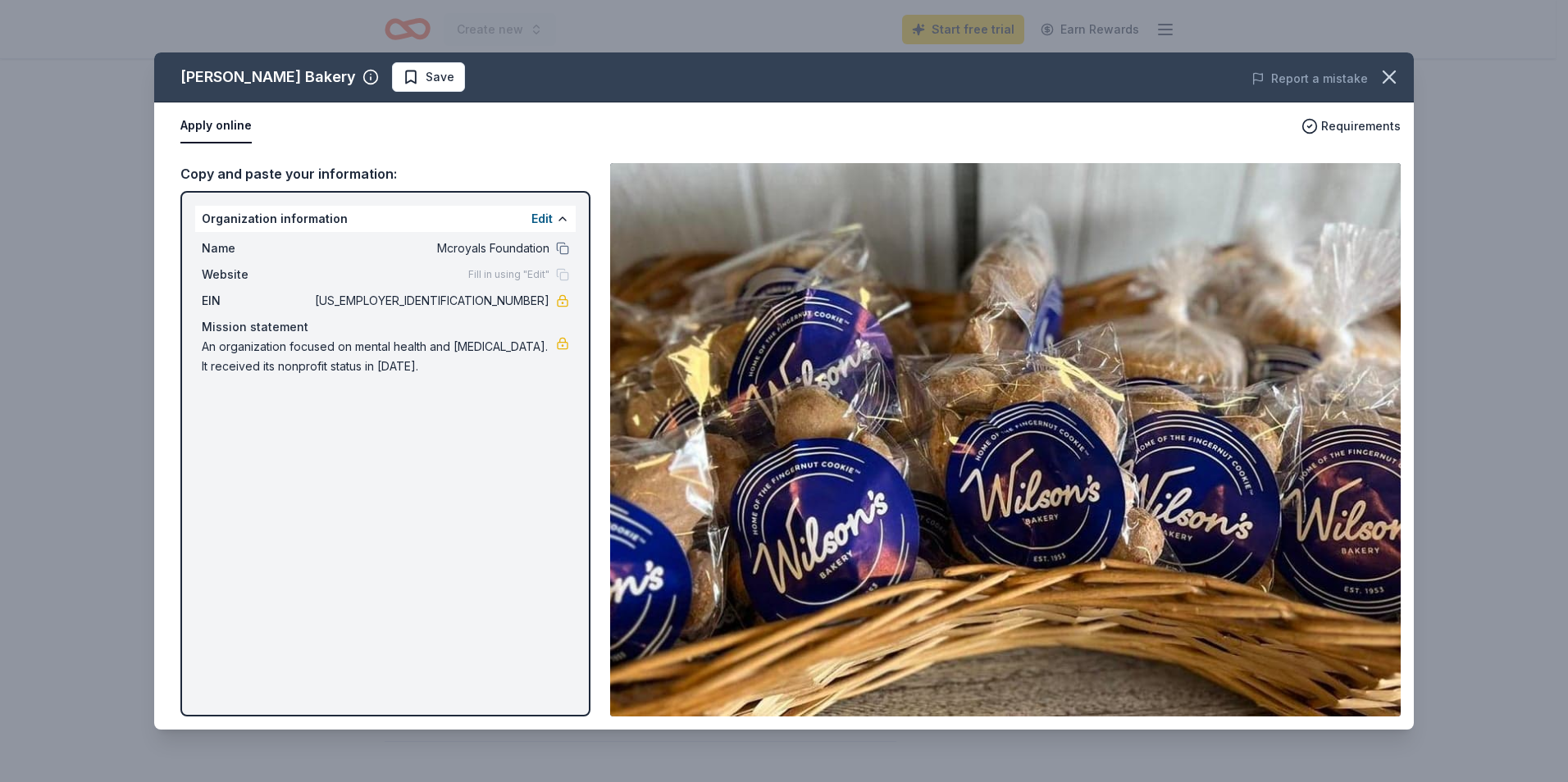
click at [426, 76] on span "Save" at bounding box center [440, 77] width 29 height 20
click at [564, 217] on button at bounding box center [563, 219] width 13 height 13
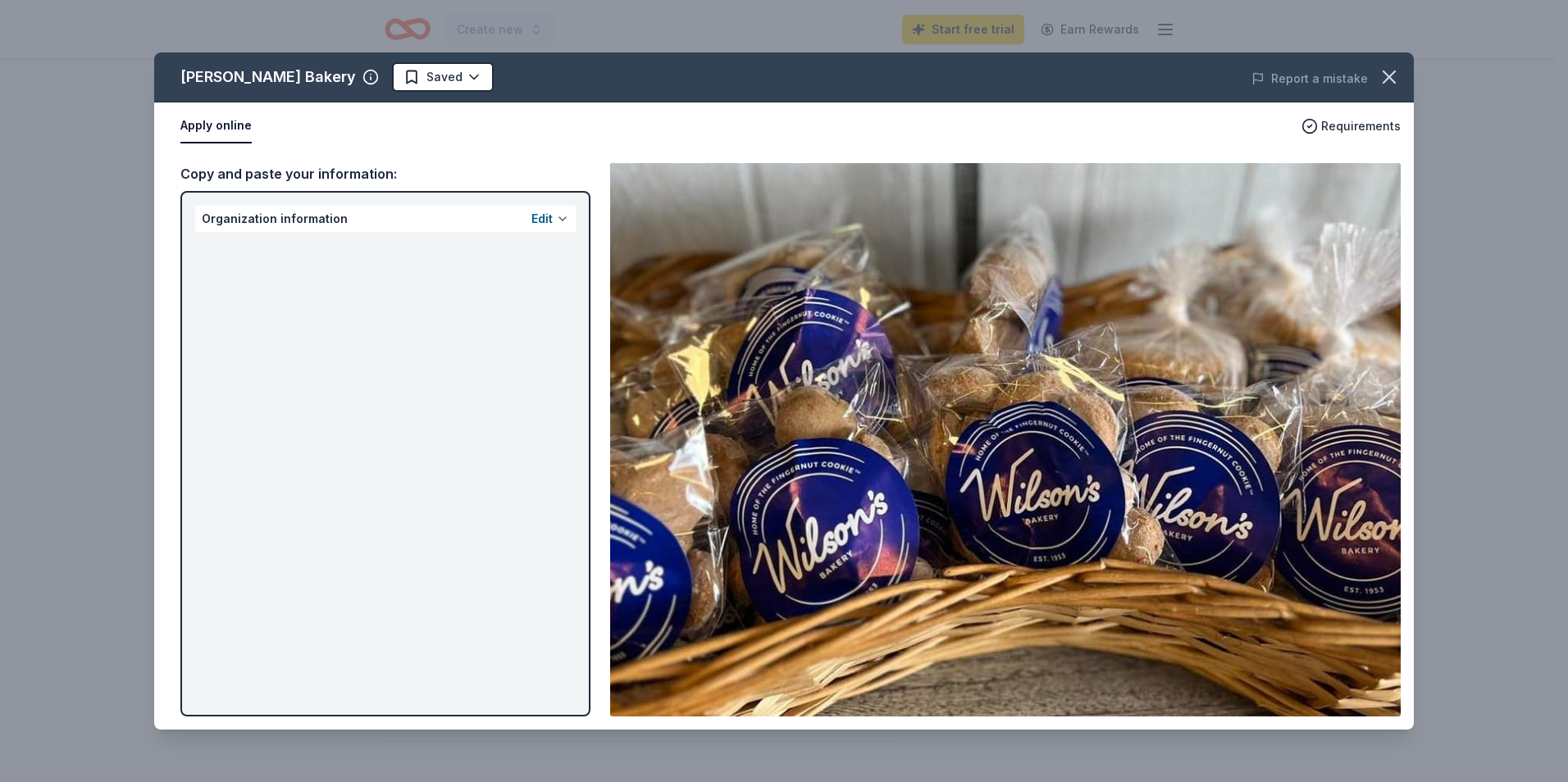
click at [564, 217] on button at bounding box center [563, 219] width 13 height 13
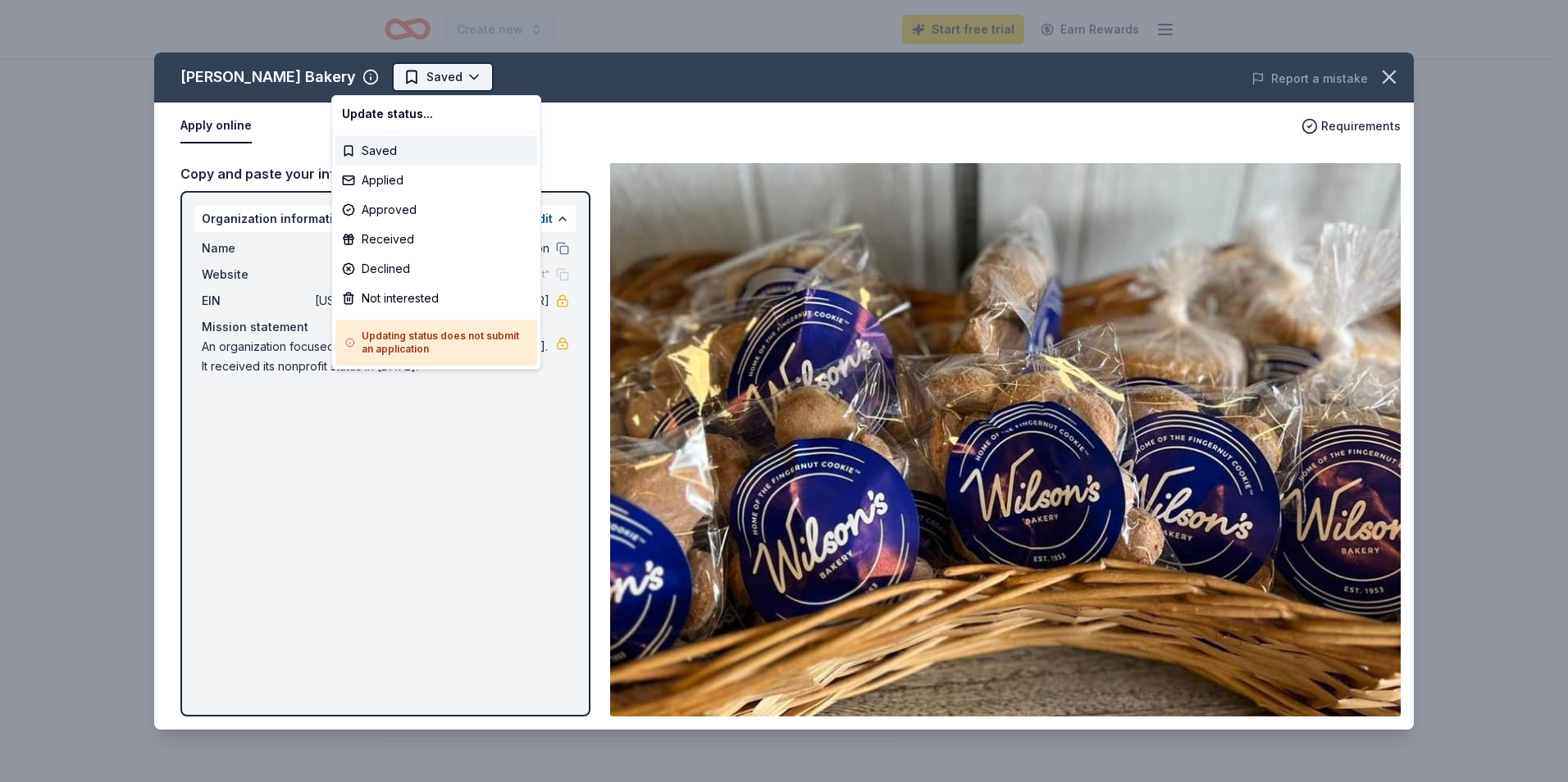
click at [358, 74] on html "Create new Start free trial Earn Rewards [PERSON_NAME] Bakery New Share Donatin…" at bounding box center [784, 391] width 1568 height 782
click at [386, 179] on div "Applied" at bounding box center [436, 180] width 202 height 30
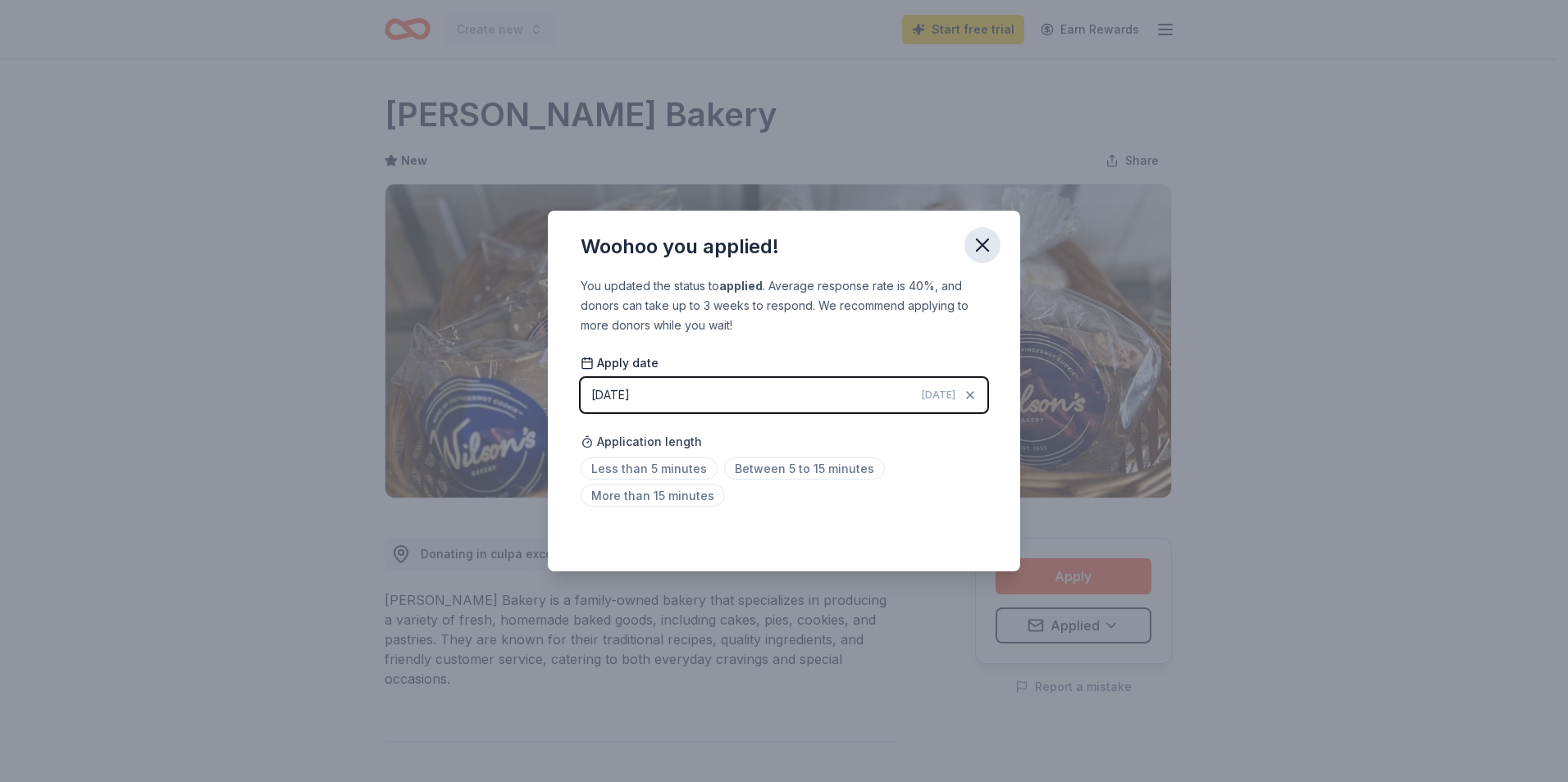
click at [978, 243] on icon "button" at bounding box center [982, 246] width 23 height 23
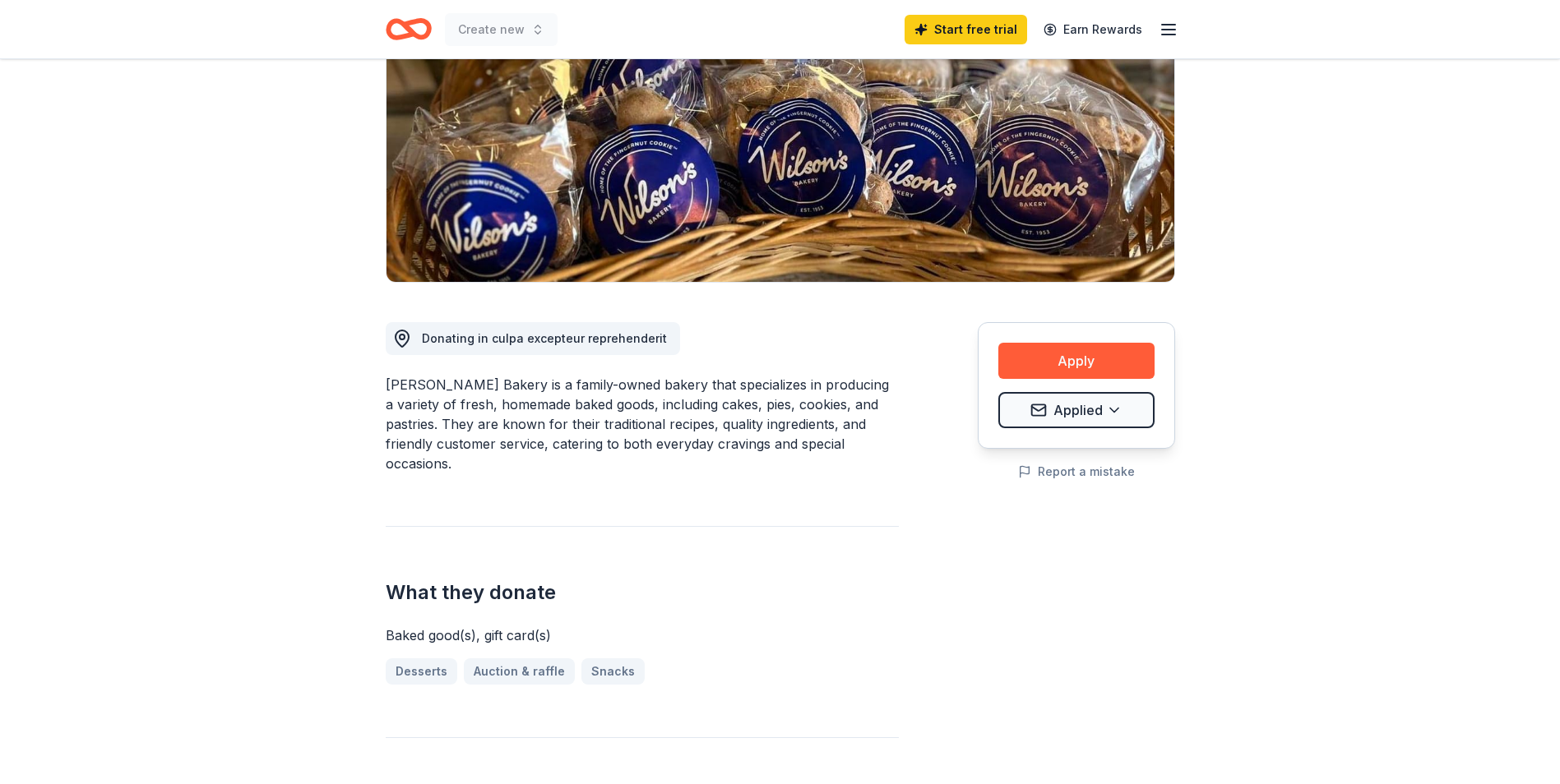
scroll to position [247, 0]
